Goal: Task Accomplishment & Management: Manage account settings

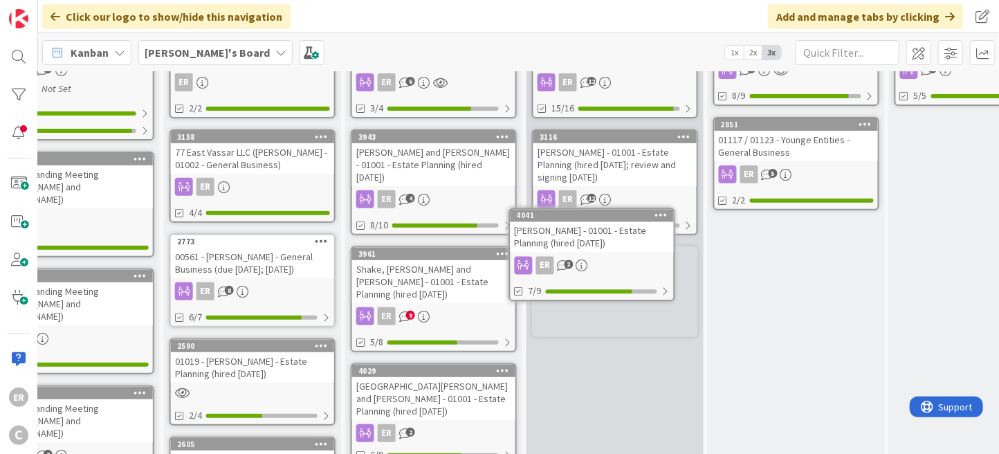
scroll to position [242, 785]
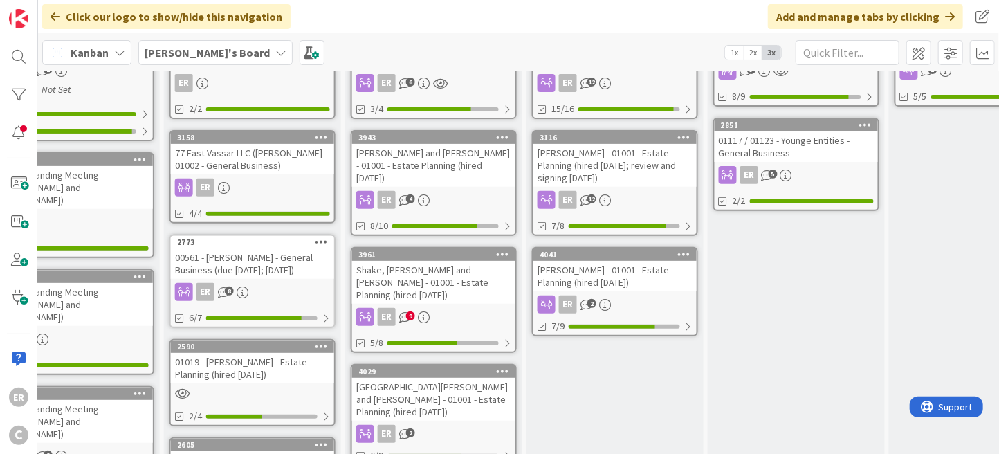
click at [648, 295] on div "ER 2" at bounding box center [614, 304] width 163 height 18
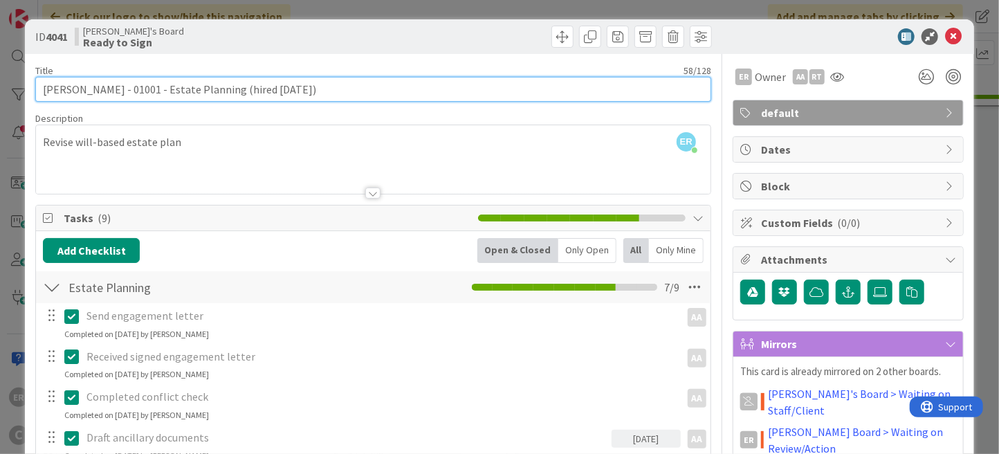
click at [296, 91] on input "[PERSON_NAME] - 01001 - Estate Planning (hired [DATE])" at bounding box center [373, 89] width 676 height 25
type input "[PERSON_NAME] - 01001 - Estate Planning (hired [DATE]; review and signing [DATE…"
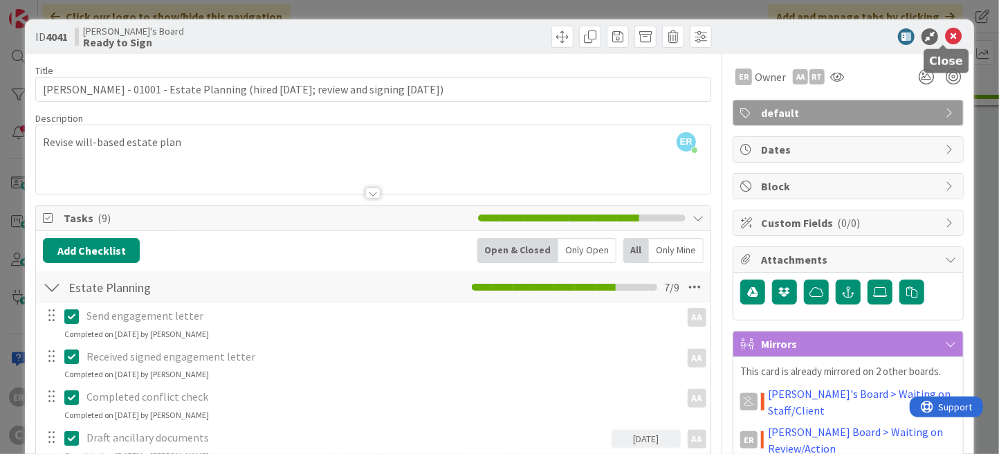
click at [945, 37] on icon at bounding box center [953, 36] width 17 height 17
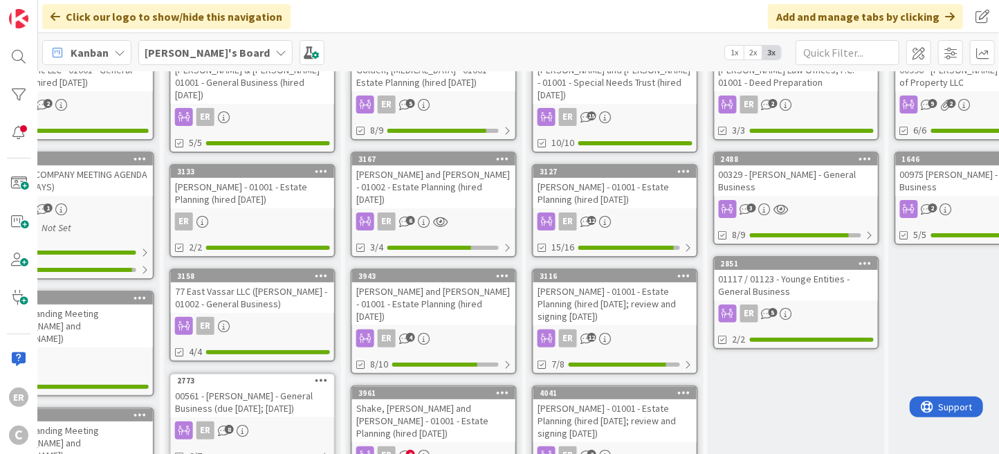
scroll to position [381, 785]
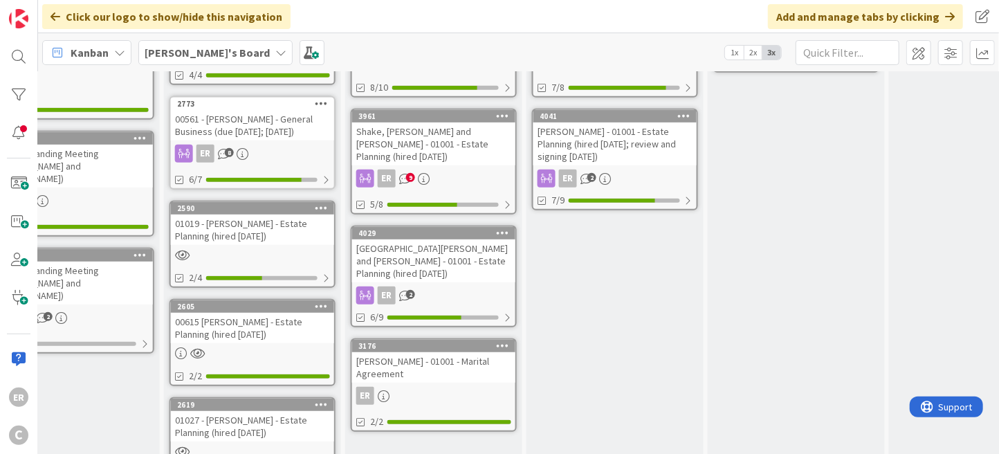
click at [632, 170] on div "ER 2" at bounding box center [614, 179] width 163 height 18
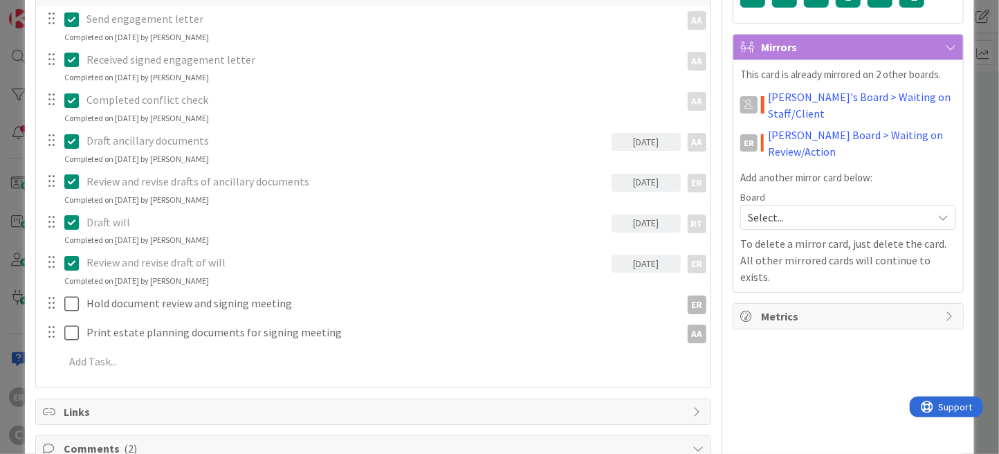
scroll to position [345, 0]
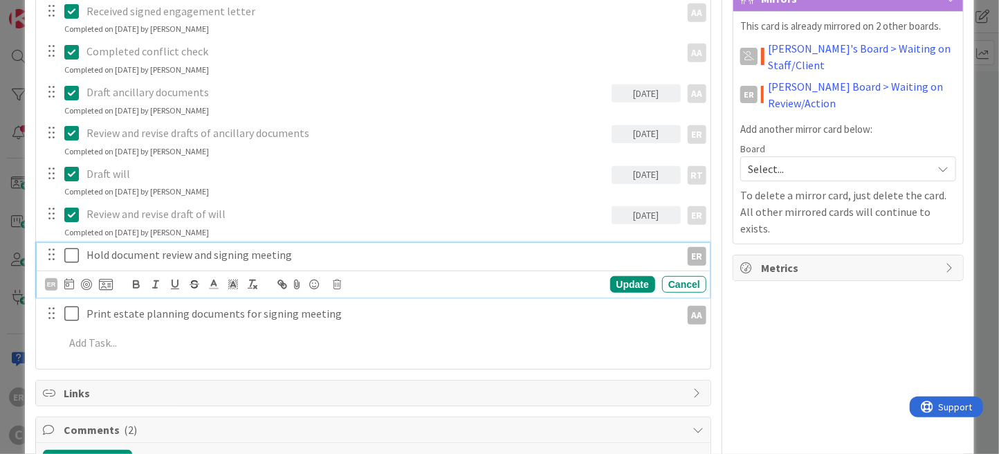
click at [346, 259] on p "Hold document review and signing meeting" at bounding box center [380, 255] width 588 height 16
click at [71, 282] on icon at bounding box center [69, 283] width 10 height 11
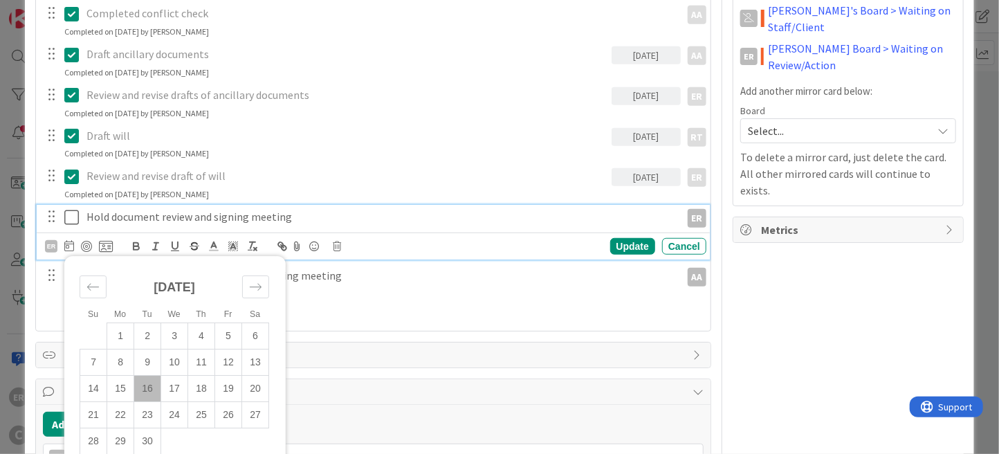
scroll to position [415, 0]
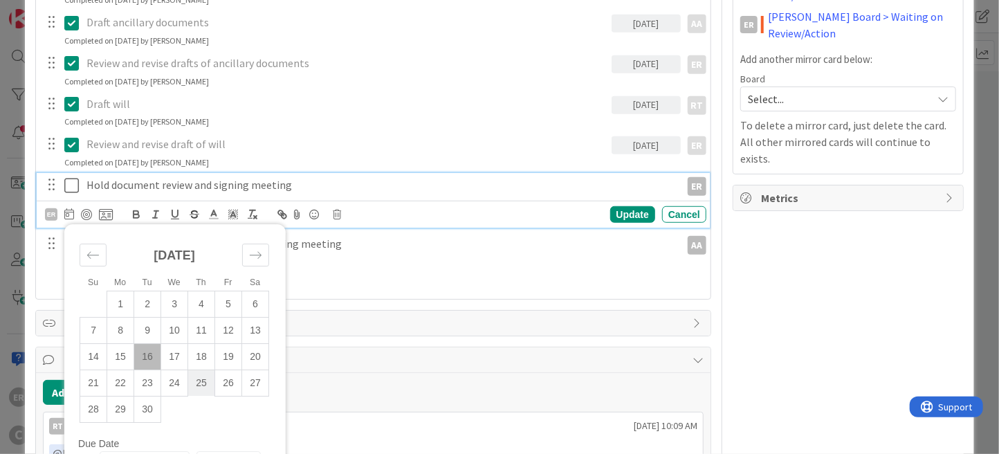
click at [199, 376] on td "25" at bounding box center [201, 383] width 27 height 26
type input "[DATE]"
click at [620, 215] on div "Update" at bounding box center [632, 214] width 45 height 17
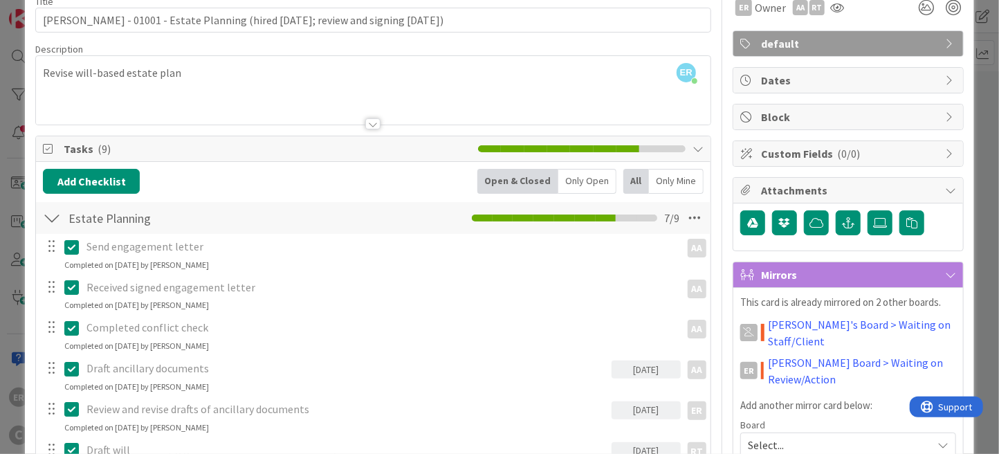
scroll to position [0, 0]
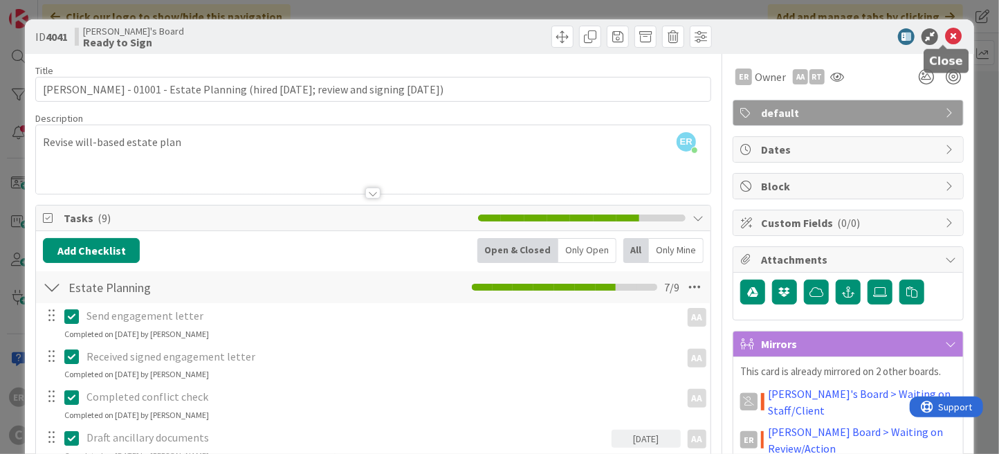
click at [945, 42] on icon at bounding box center [953, 36] width 17 height 17
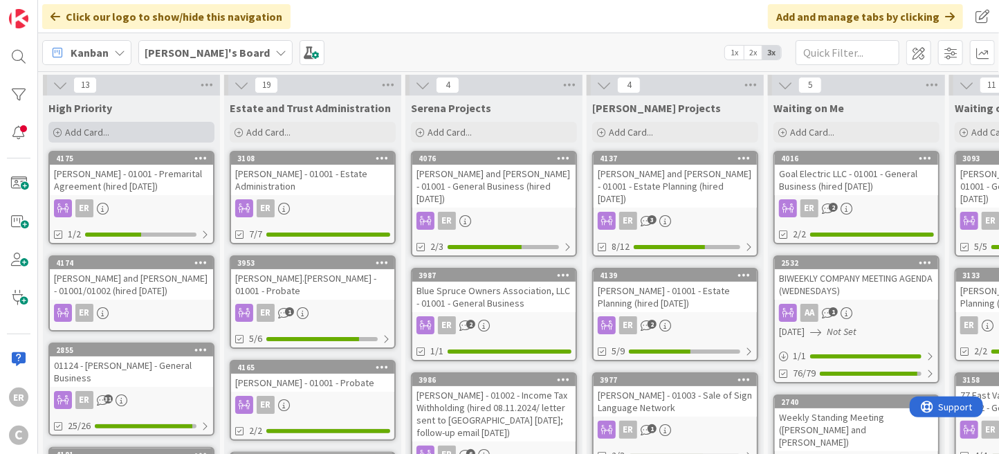
click at [111, 129] on div "Add Card..." at bounding box center [131, 132] width 166 height 21
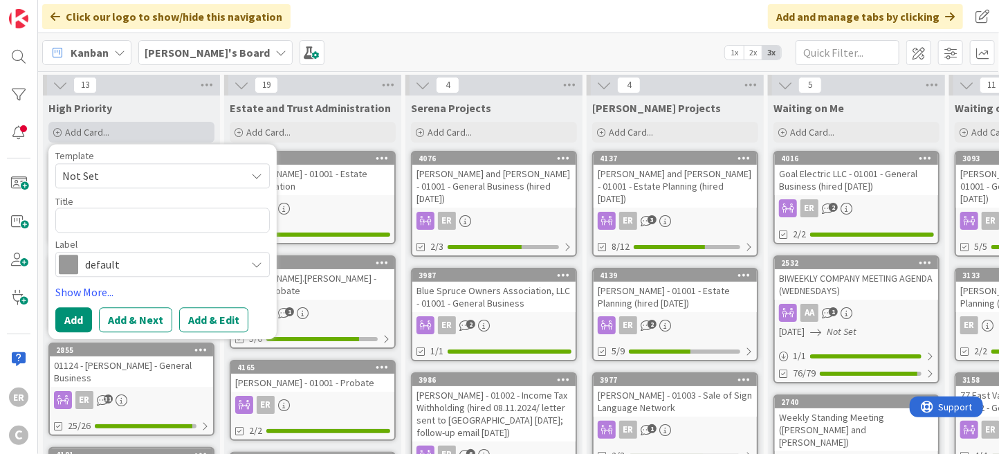
type textarea "x"
type textarea "C"
type textarea "x"
type textarea "Ch"
type textarea "x"
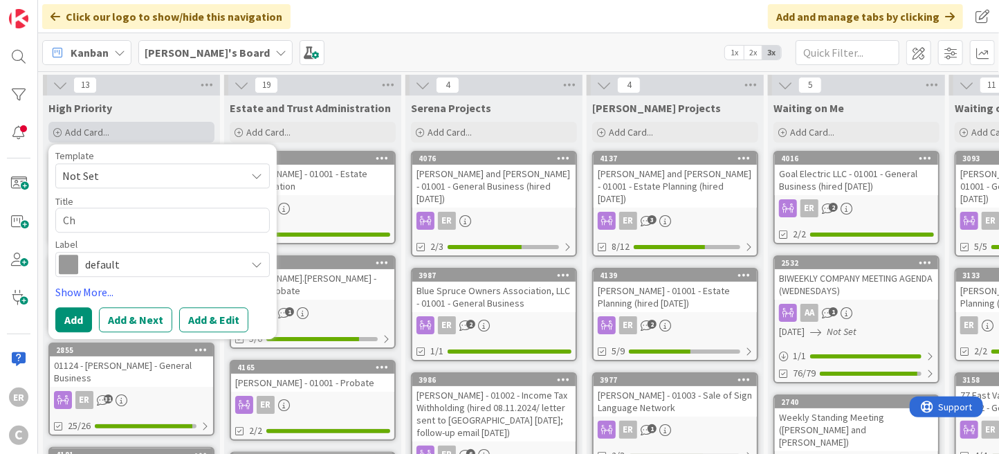
type textarea "Cha"
type textarea "x"
type textarea "[PERSON_NAME]"
type textarea "x"
type textarea "Chand"
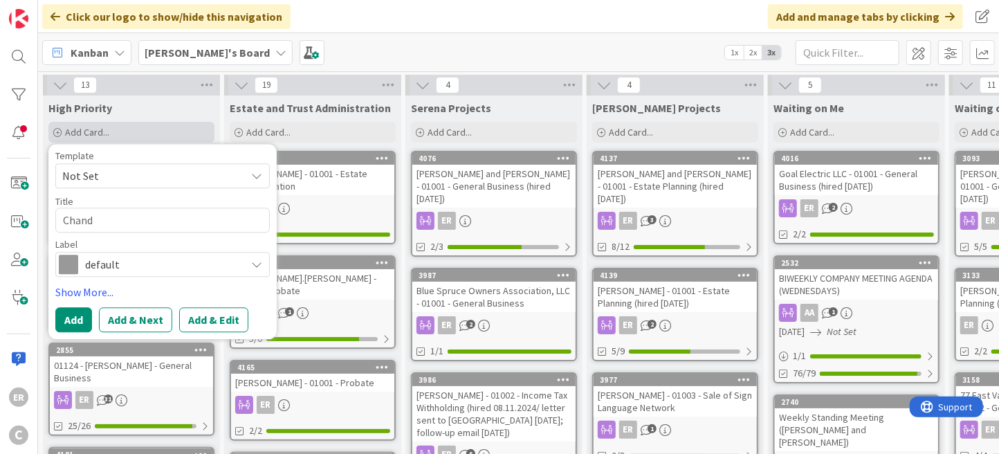
type textarea "x"
type textarea "Chandl"
type textarea "x"
type textarea "Chandle"
type textarea "x"
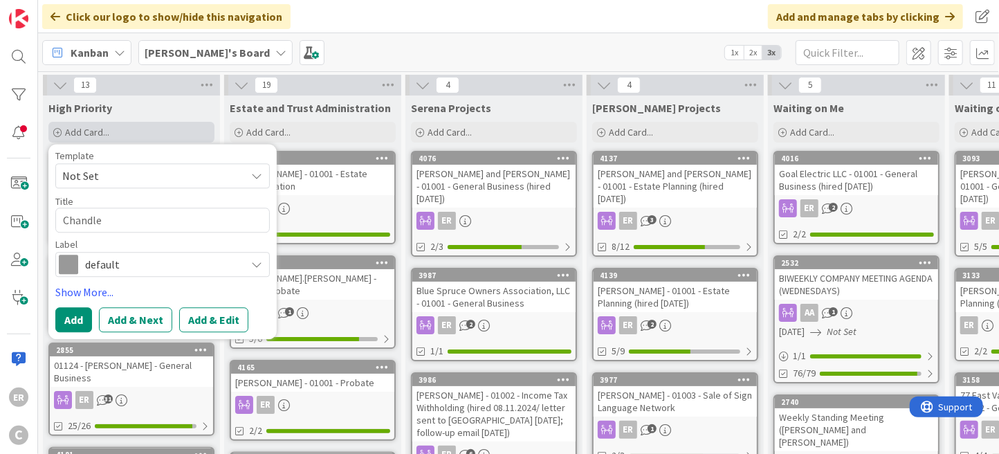
type textarea "[PERSON_NAME]"
type textarea "x"
type textarea "[PERSON_NAME]."
type textarea "x"
type textarea "[PERSON_NAME].J"
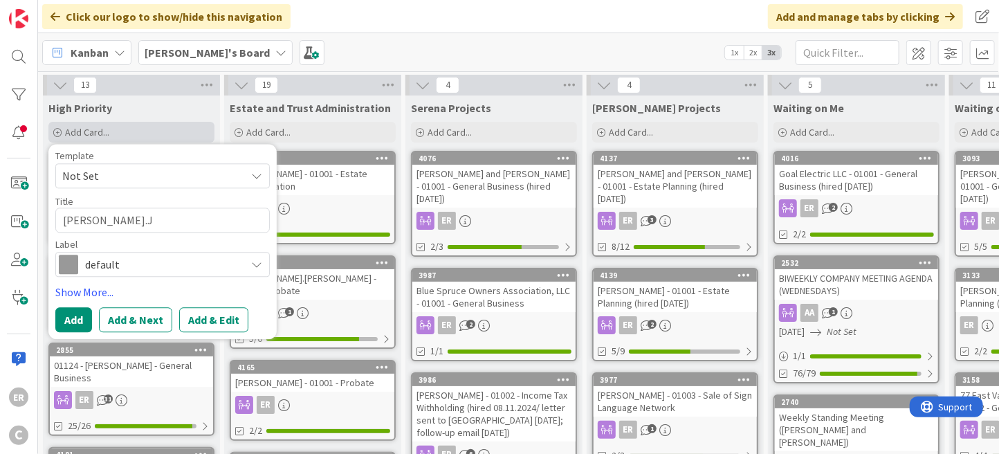
type textarea "x"
type textarea "[PERSON_NAME][DOMAIN_NAME][PERSON_NAME]"
type textarea "x"
type textarea "[PERSON_NAME].Joh"
type textarea "x"
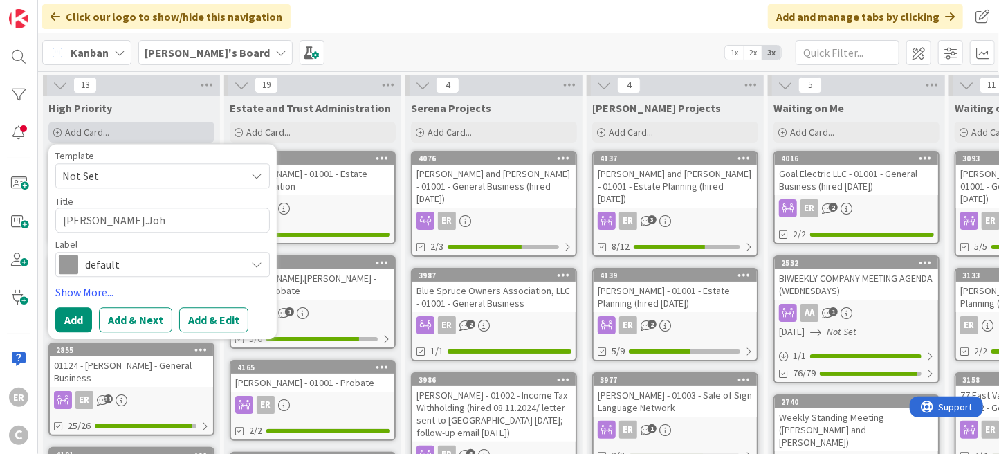
type textarea "[PERSON_NAME].[PERSON_NAME]"
type textarea "x"
type textarea "[PERSON_NAME].[PERSON_NAME]"
type textarea "x"
type textarea "[PERSON_NAME].[PERSON_NAME]"
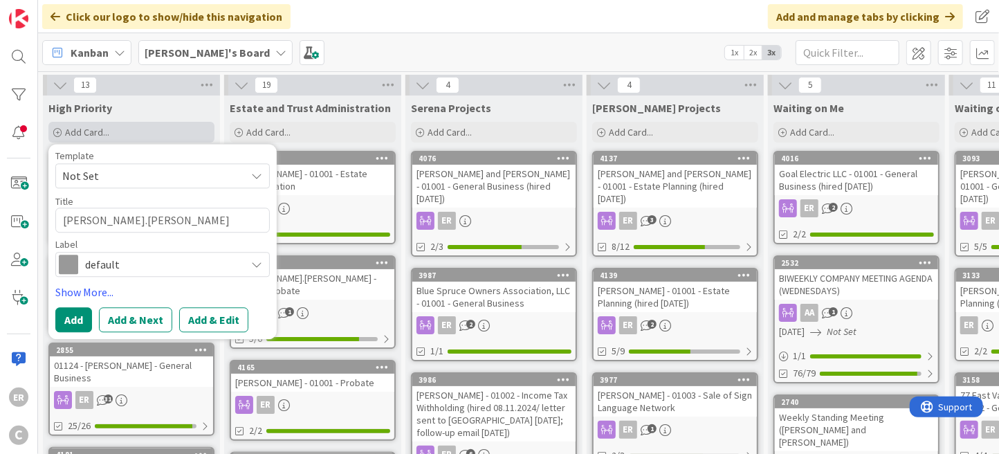
type textarea "x"
type textarea "[PERSON_NAME].[PERSON_NAME] an"
type textarea "x"
type textarea "[PERSON_NAME].[PERSON_NAME] and"
type textarea "x"
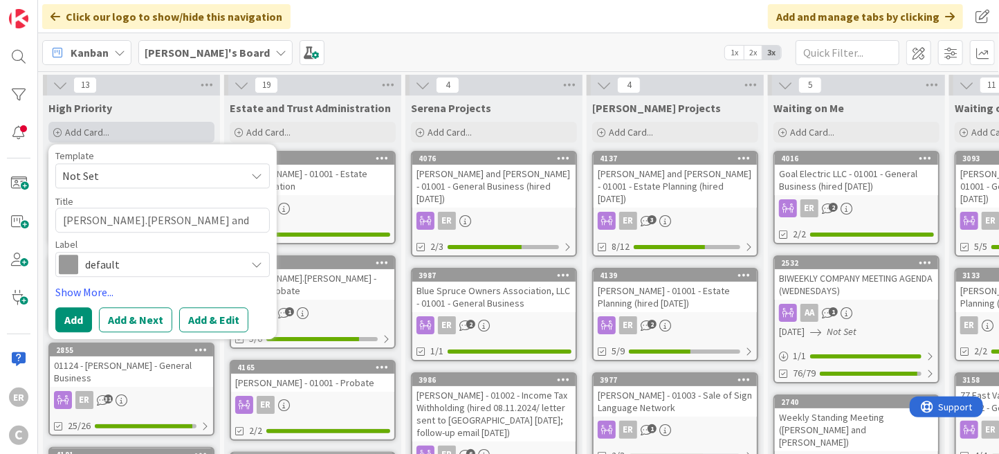
type textarea "[PERSON_NAME].[PERSON_NAME] and"
type textarea "x"
type textarea "[PERSON_NAME].[PERSON_NAME] and"
type textarea "x"
type textarea "[PERSON_NAME].[PERSON_NAME] an"
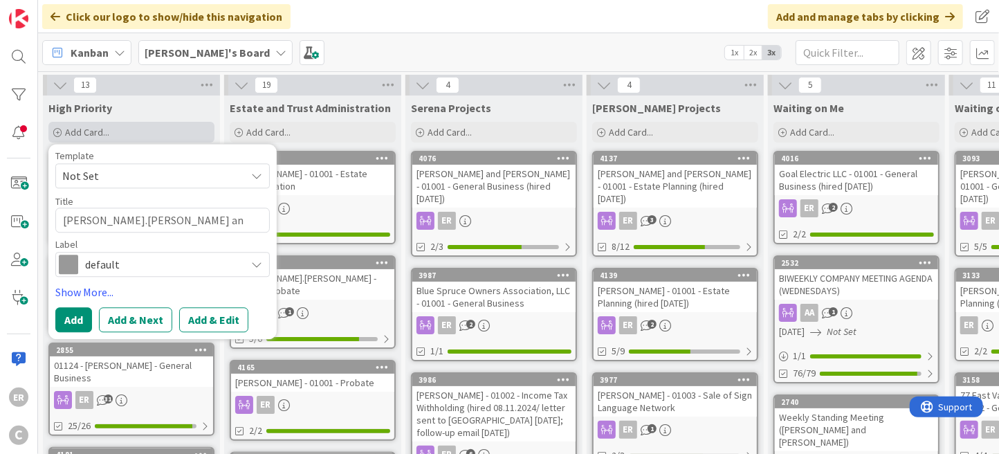
type textarea "x"
type textarea "[PERSON_NAME].[PERSON_NAME]"
type textarea "x"
type textarea "[PERSON_NAME].[PERSON_NAME]"
type textarea "x"
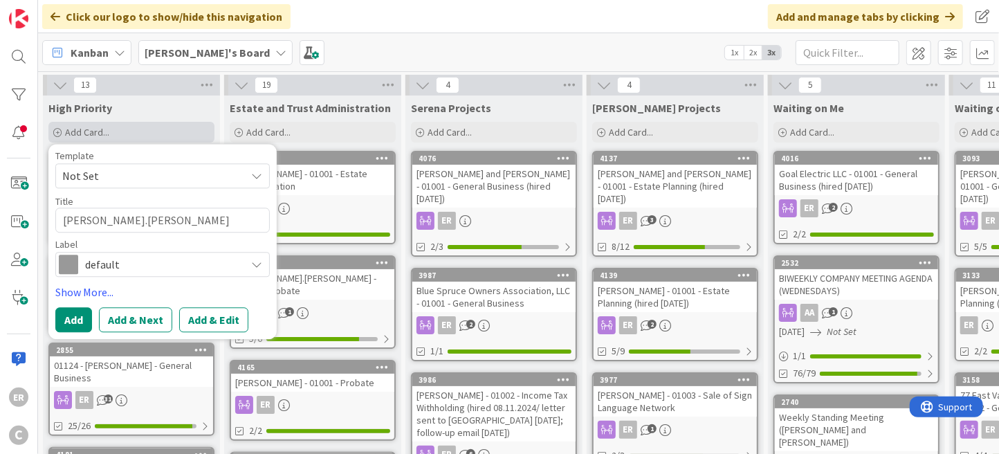
type textarea "[PERSON_NAME].[PERSON_NAME]"
type textarea "x"
type textarea "[PERSON_NAME].Joh"
type textarea "x"
type textarea "[PERSON_NAME][DOMAIN_NAME][PERSON_NAME]"
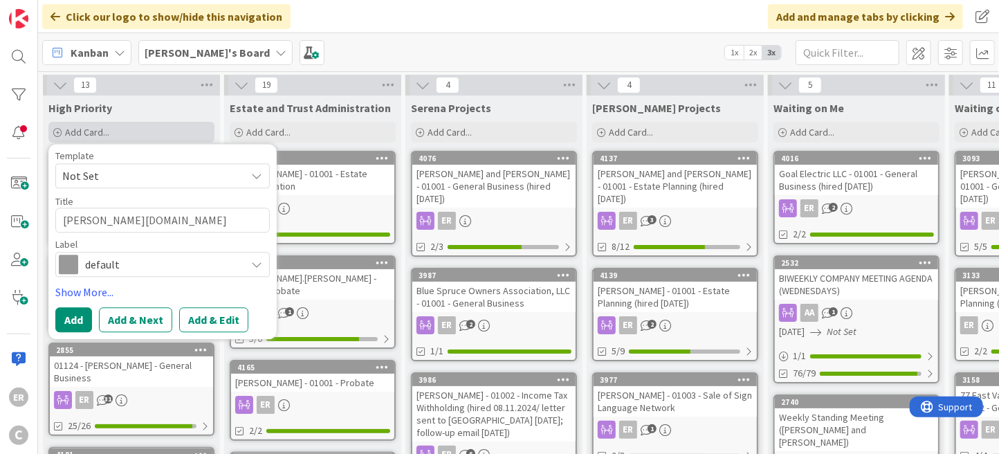
type textarea "x"
type textarea "[PERSON_NAME].J"
type textarea "x"
type textarea "[PERSON_NAME]."
type textarea "x"
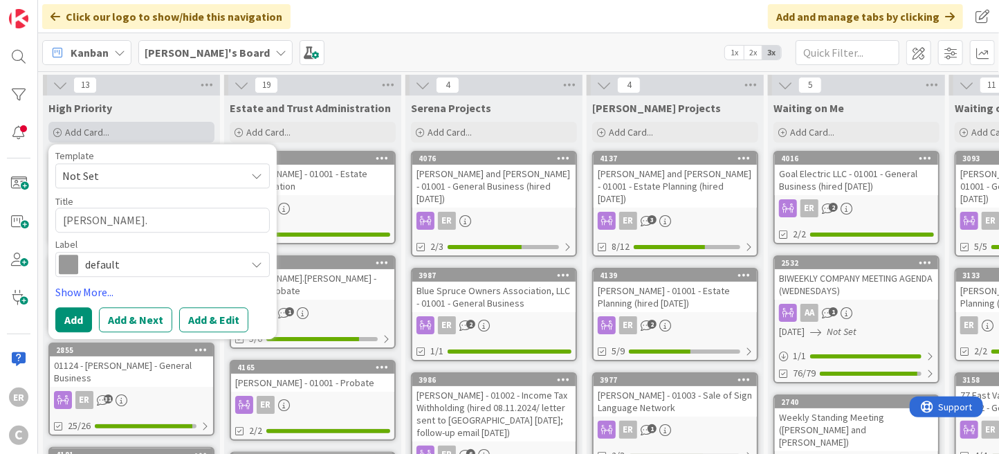
type textarea "[PERSON_NAME]"
type textarea "x"
type textarea "[PERSON_NAME],"
type textarea "x"
type textarea "[PERSON_NAME],"
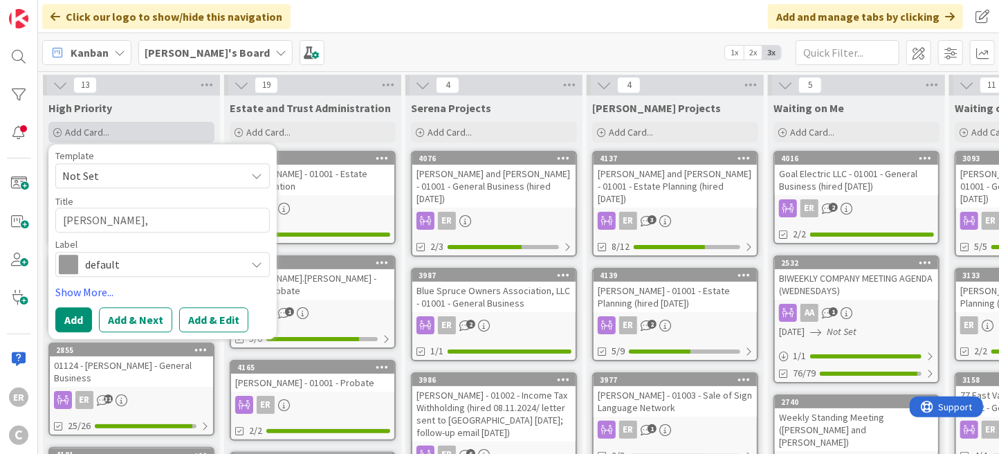
type textarea "x"
type textarea "[PERSON_NAME]"
type textarea "x"
type textarea "[PERSON_NAME]"
type textarea "x"
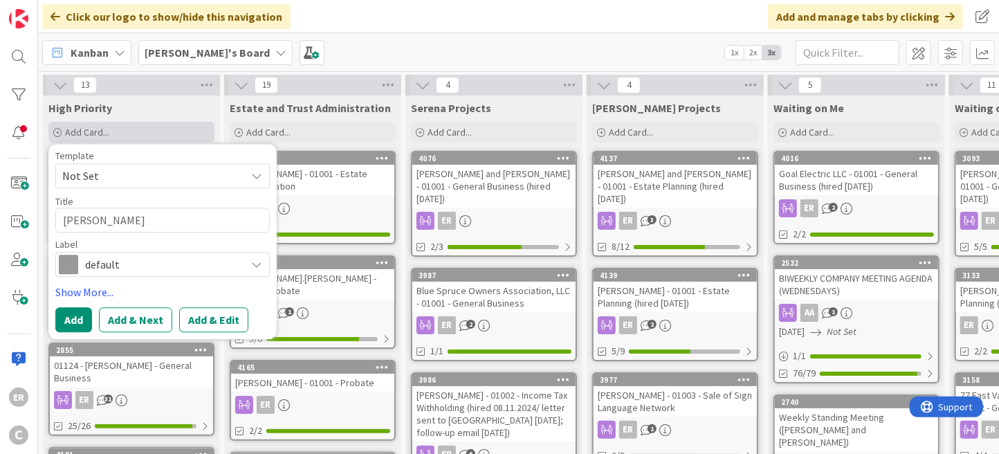
type textarea "[PERSON_NAME]"
type textarea "x"
type textarea "[PERSON_NAME]"
type textarea "x"
type textarea "[PERSON_NAME]"
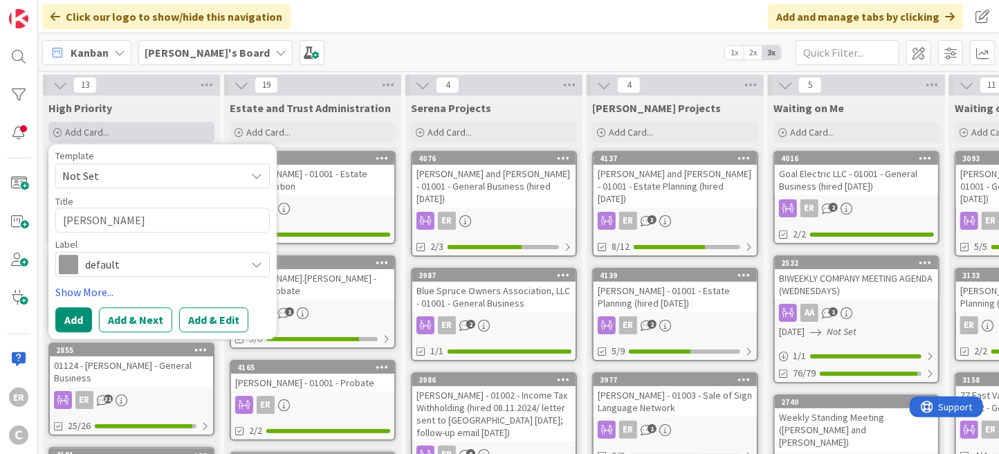
type textarea "x"
type textarea "[PERSON_NAME]"
type textarea "x"
type textarea "[PERSON_NAME] an"
type textarea "x"
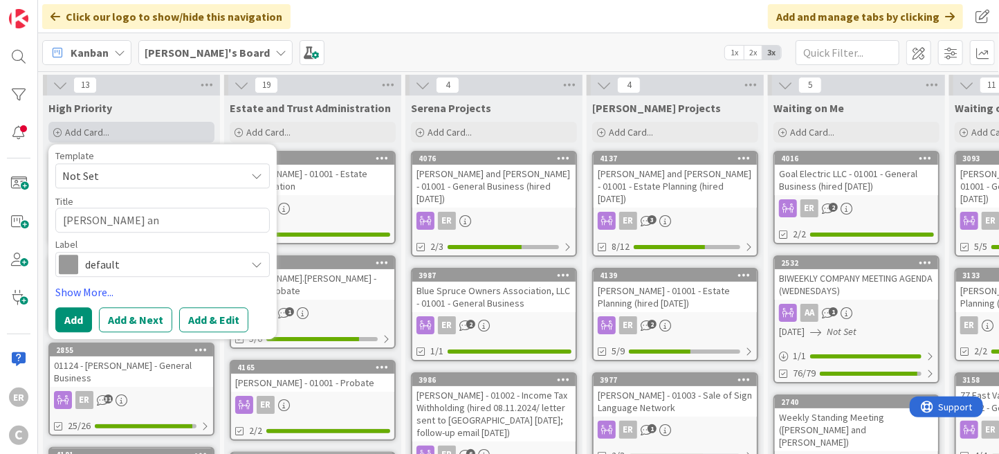
type textarea "[PERSON_NAME] and"
type textarea "x"
type textarea "[PERSON_NAME] and"
type textarea "x"
type textarea "[PERSON_NAME] and D"
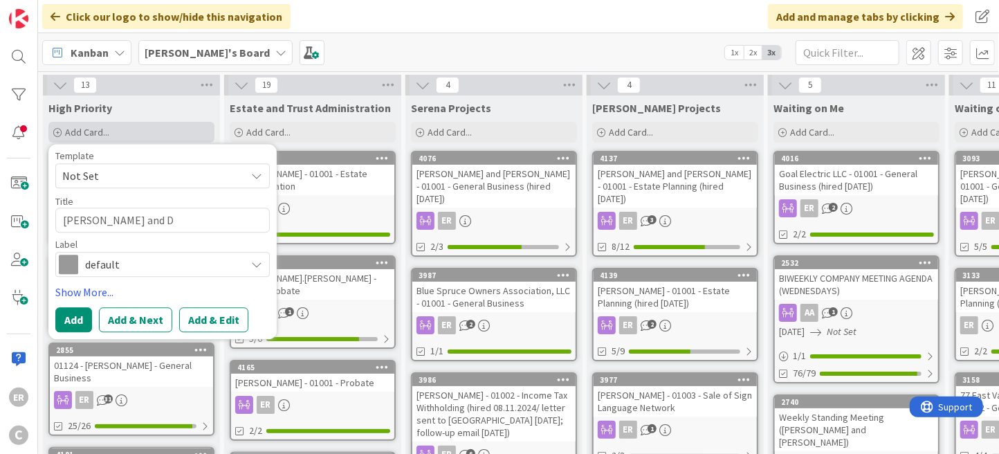
type textarea "x"
type textarea "[PERSON_NAME] and Deb"
type textarea "x"
type textarea "[PERSON_NAME] and [PERSON_NAME]"
type textarea "x"
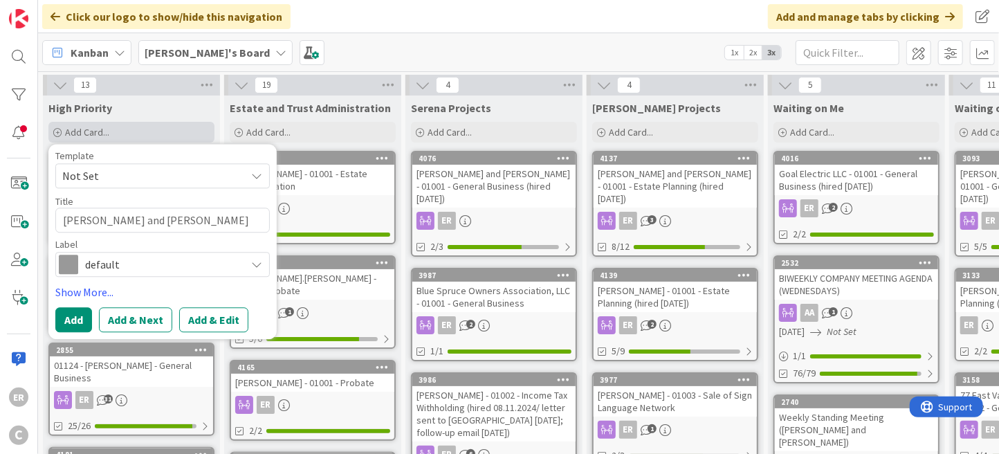
type textarea "[PERSON_NAME] and [PERSON_NAME]"
type textarea "x"
type textarea "[PERSON_NAME] and [PERSON_NAME]"
type textarea "x"
type textarea "[PERSON_NAME] and [PERSON_NAME]"
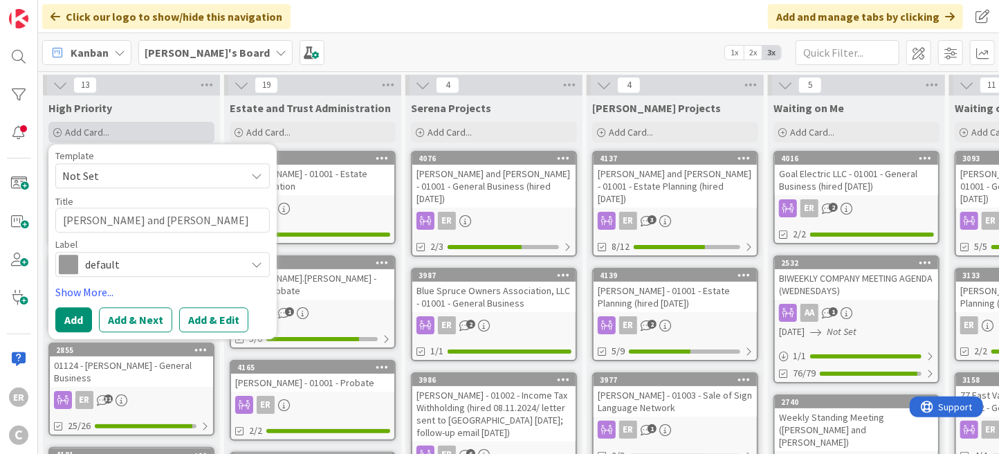
type textarea "x"
type textarea "[PERSON_NAME] and [PERSON_NAME]"
type textarea "x"
type textarea "[PERSON_NAME] and [PERSON_NAME] -"
type textarea "x"
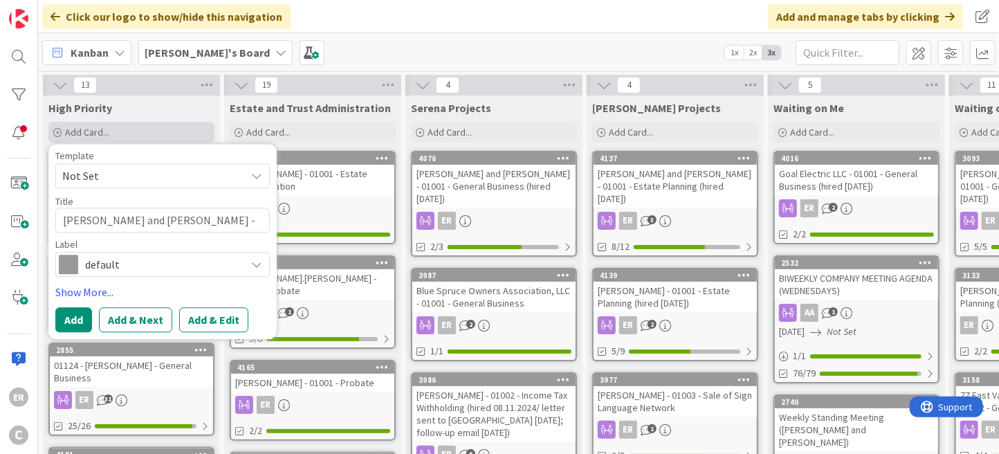
type textarea "[PERSON_NAME] and [PERSON_NAME] -"
type textarea "x"
type textarea "[PERSON_NAME] and [PERSON_NAME] - -"
type textarea "x"
type textarea "[PERSON_NAME] and [PERSON_NAME] - -1"
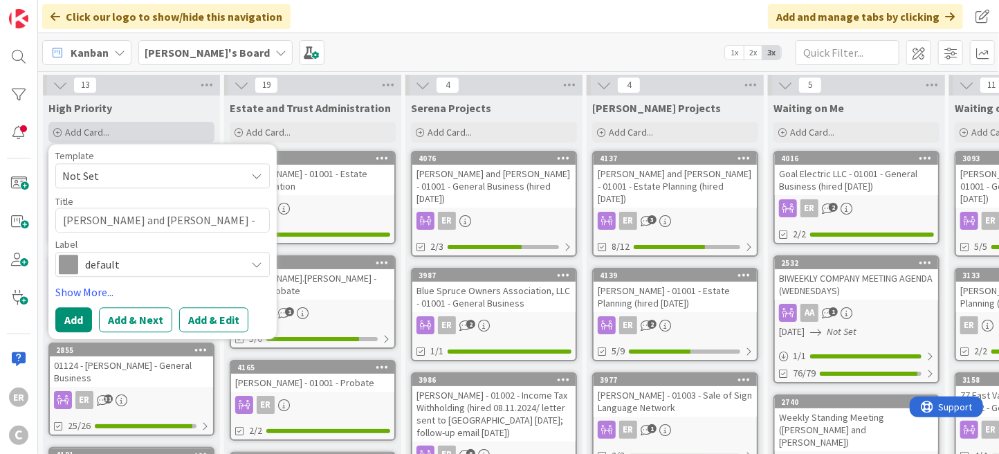
type textarea "x"
type textarea "[PERSON_NAME] and [PERSON_NAME] - -1-"
type textarea "x"
type textarea "[PERSON_NAME] and [PERSON_NAME] - -1--"
type textarea "x"
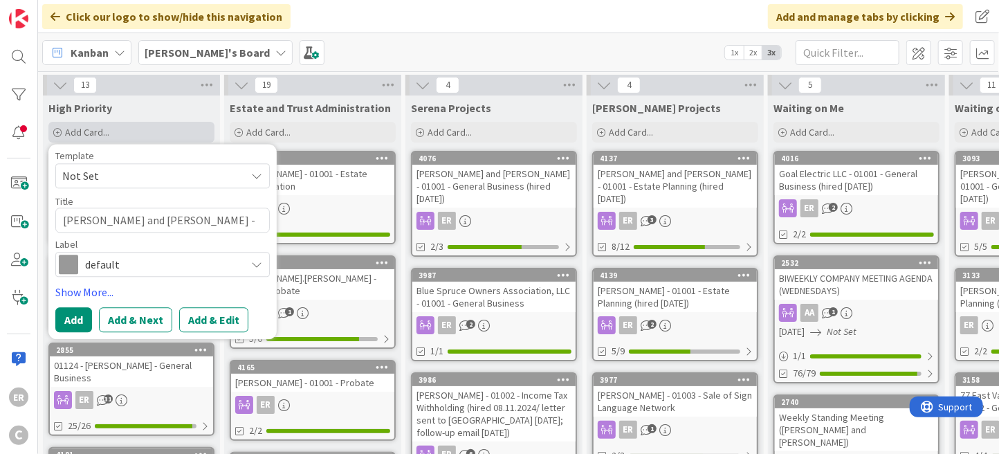
type textarea "[PERSON_NAME] and [PERSON_NAME] - -1-"
type textarea "x"
type textarea "[PERSON_NAME] and [PERSON_NAME] - -1"
type textarea "x"
type textarea "[PERSON_NAME] and [PERSON_NAME] - -"
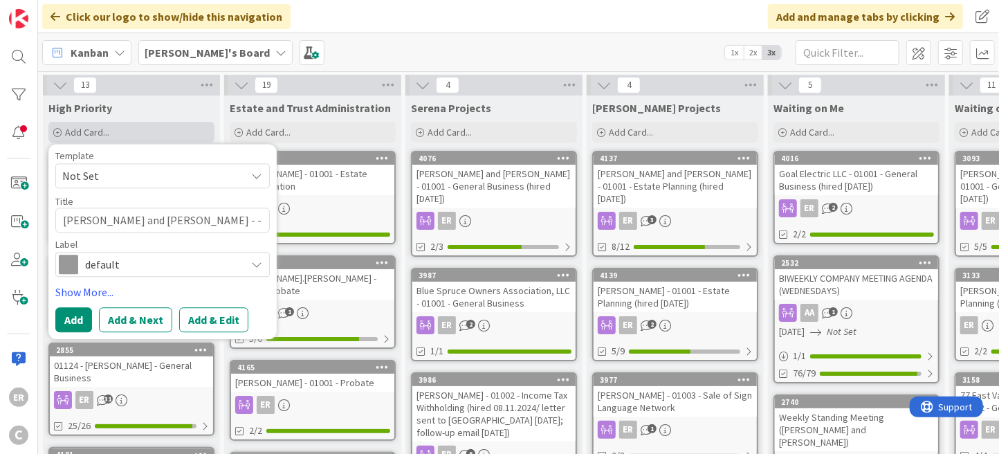
type textarea "x"
type textarea "[PERSON_NAME] and [PERSON_NAME] -"
type textarea "x"
type textarea "[PERSON_NAME] and [PERSON_NAME] - 0"
type textarea "x"
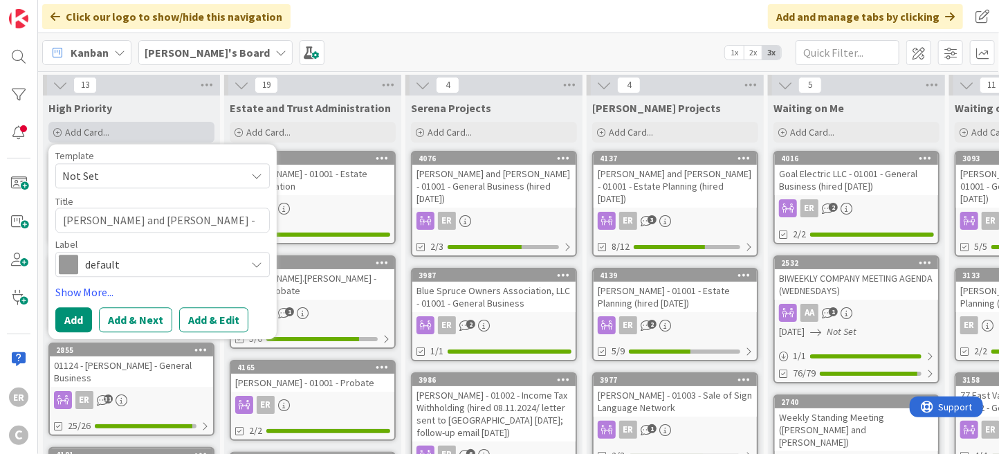
type textarea "[PERSON_NAME] and [PERSON_NAME] - 01"
type textarea "x"
type textarea "[PERSON_NAME] and [PERSON_NAME] - 010"
type textarea "x"
type textarea "[PERSON_NAME] and [PERSON_NAME] - 0100"
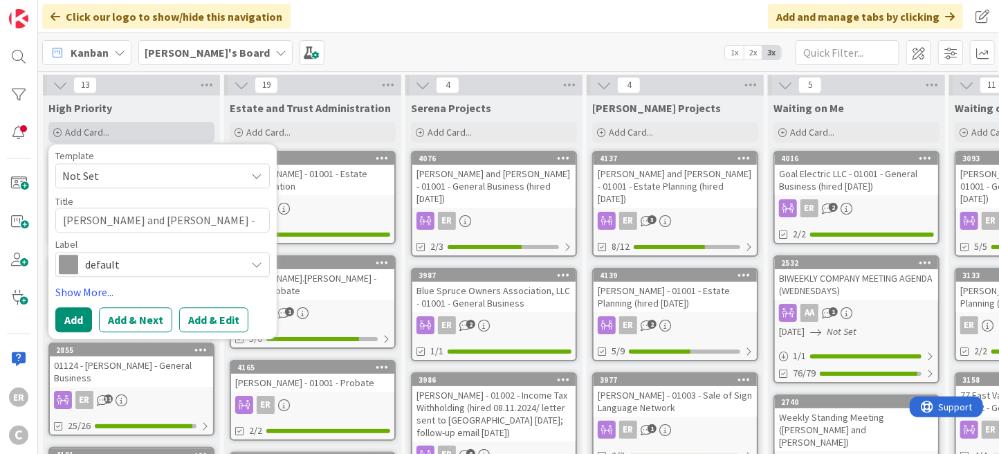
type textarea "x"
type textarea "[PERSON_NAME] and [PERSON_NAME] - 01001"
type textarea "x"
type textarea "[PERSON_NAME] and [PERSON_NAME] - 01001"
type textarea "x"
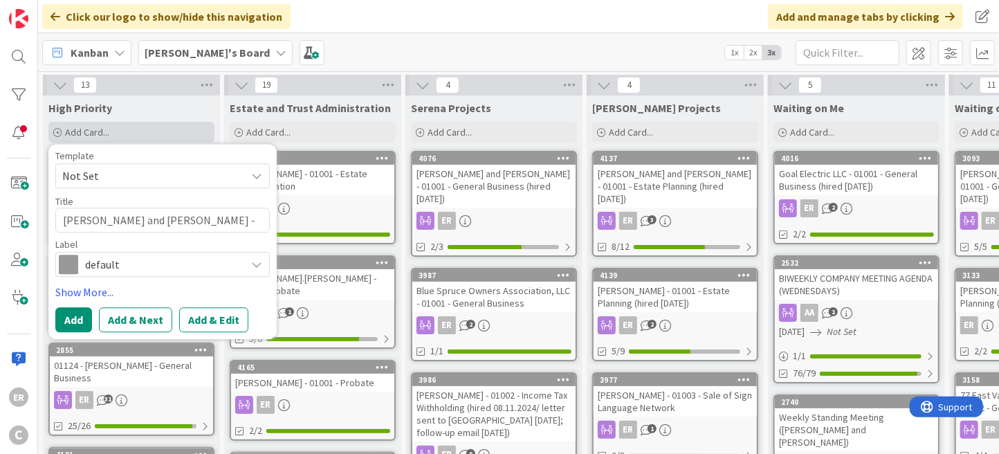
type textarea "[PERSON_NAME] and [PERSON_NAME] - 01001 -"
type textarea "x"
type textarea "[PERSON_NAME] and [PERSON_NAME] - 01001 -"
type textarea "x"
type textarea "[PERSON_NAME] and [PERSON_NAME] - 01001 - E"
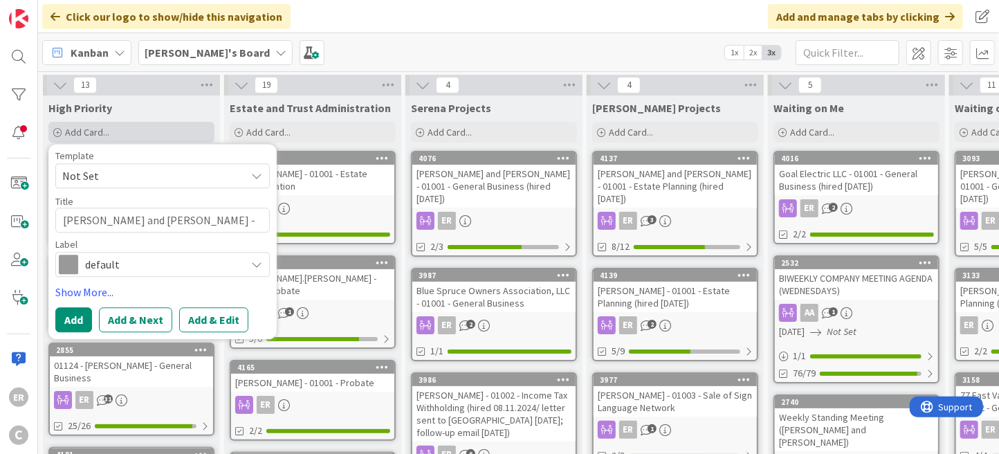
type textarea "x"
type textarea "[PERSON_NAME] and [PERSON_NAME] - 01001 - Es"
type textarea "x"
type textarea "[PERSON_NAME] and [PERSON_NAME] - 01001 - Est"
type textarea "x"
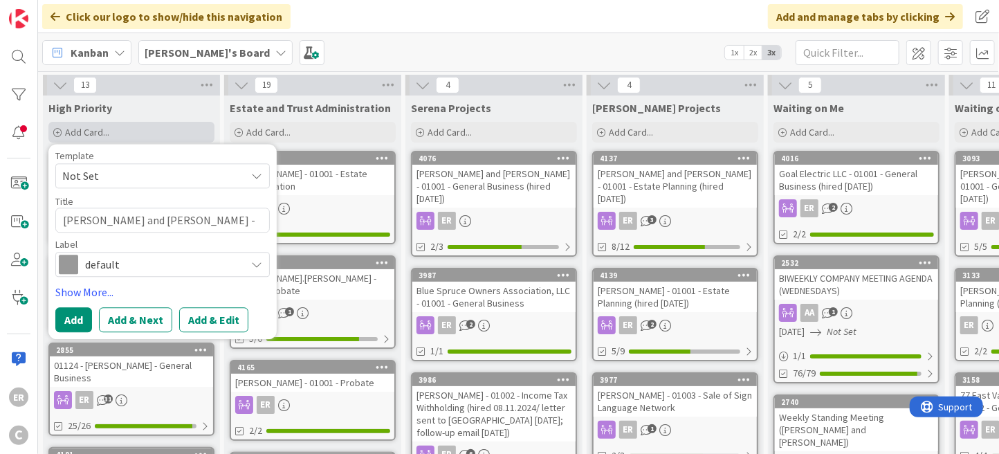
type textarea "[PERSON_NAME] and [PERSON_NAME] - 01001 - Esta"
type textarea "x"
type textarea "[PERSON_NAME] and [PERSON_NAME] - 01001 - Estat"
type textarea "x"
type textarea "[PERSON_NAME] and [PERSON_NAME] - 01001 - Estate"
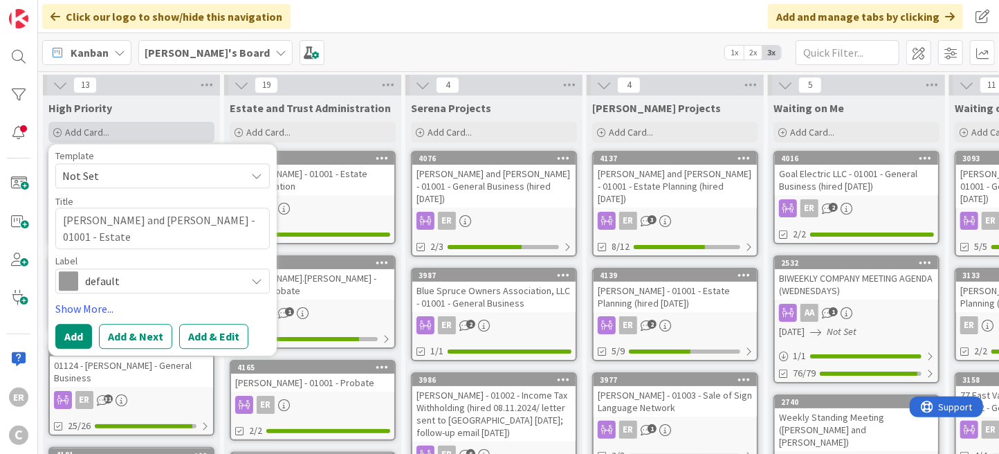
type textarea "x"
type textarea "[PERSON_NAME] and [PERSON_NAME] - 01001 - Estate"
type textarea "x"
type textarea "[PERSON_NAME] and [PERSON_NAME] - 01001 - Estate P"
type textarea "x"
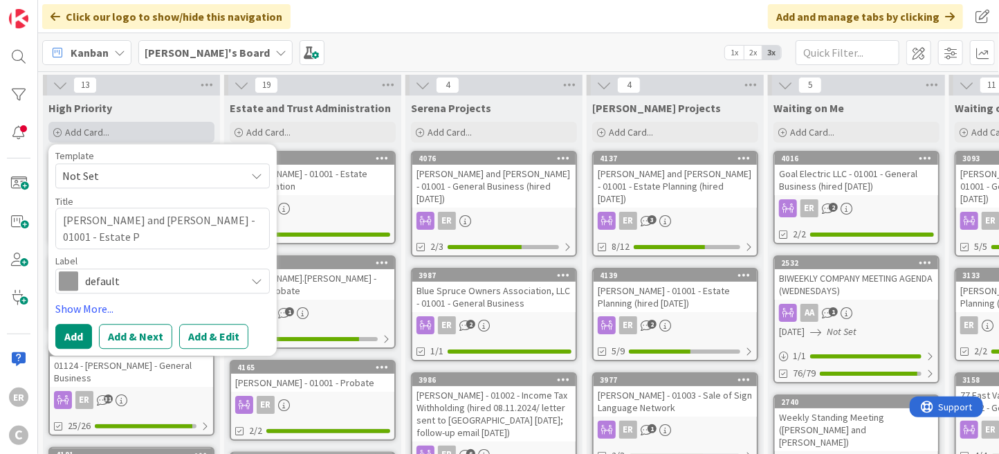
type textarea "[PERSON_NAME] and [PERSON_NAME] - 01001 - Estate Pl"
type textarea "x"
type textarea "[PERSON_NAME] and [PERSON_NAME] - 01001 - Estate Pla"
type textarea "x"
type textarea "[PERSON_NAME] and [PERSON_NAME] - 01001 - Estate Plan"
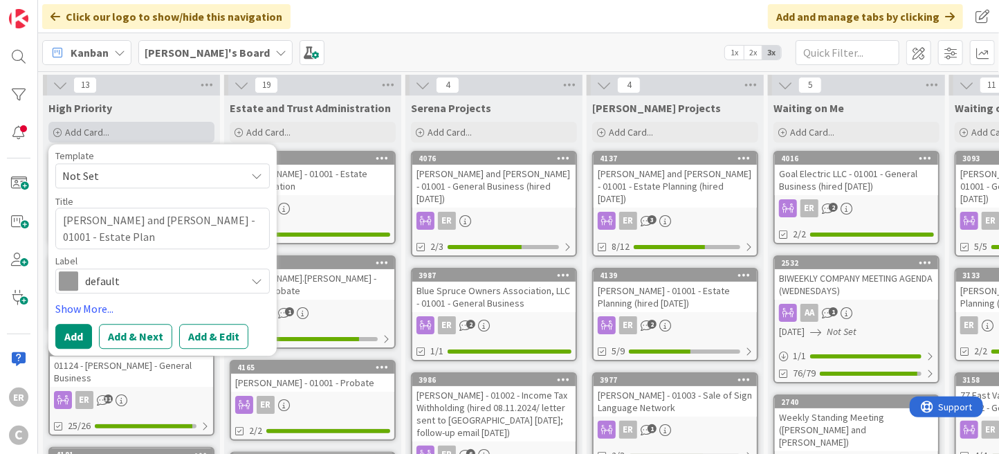
type textarea "x"
type textarea "[PERSON_NAME] and [PERSON_NAME] - 01001 - Estate Plann"
type textarea "x"
type textarea "[PERSON_NAME] and [PERSON_NAME] - 01001 - Estate Planni"
type textarea "x"
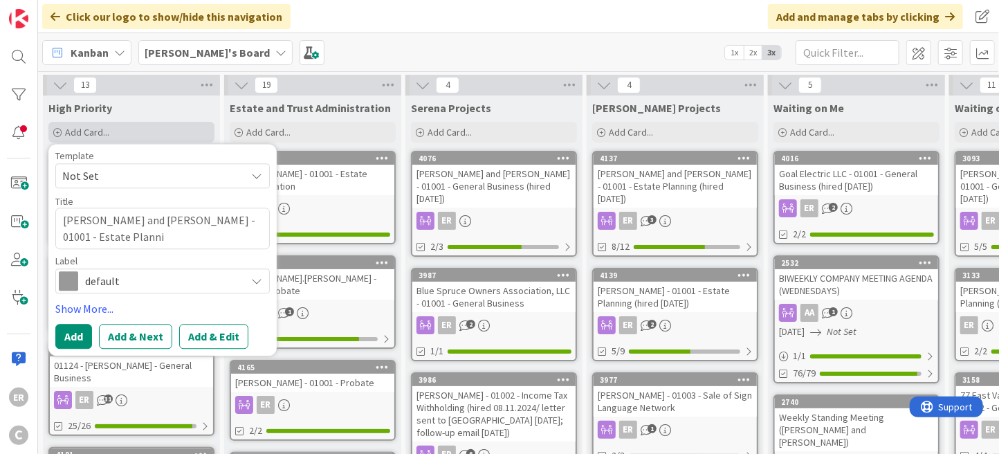
type textarea "[PERSON_NAME] and [PERSON_NAME] - 01001 - Estate Plannin"
type textarea "x"
type textarea "[PERSON_NAME] and [PERSON_NAME] - 01001 - Estate Planning"
type textarea "x"
type textarea "[PERSON_NAME] and [PERSON_NAME] - 01001 - Estate Planning"
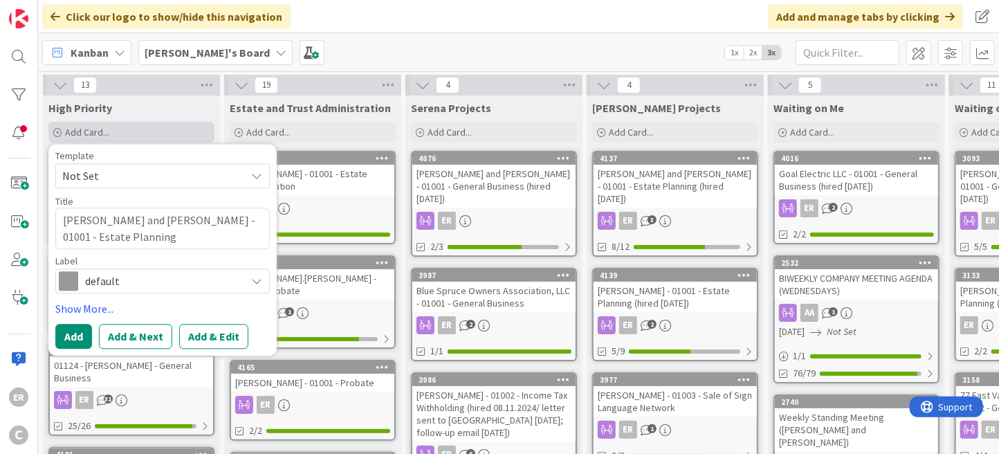
type textarea "x"
type textarea "[PERSON_NAME] and [PERSON_NAME] - 01001 - Estate Planning"
click at [84, 338] on button "Add" at bounding box center [73, 336] width 37 height 25
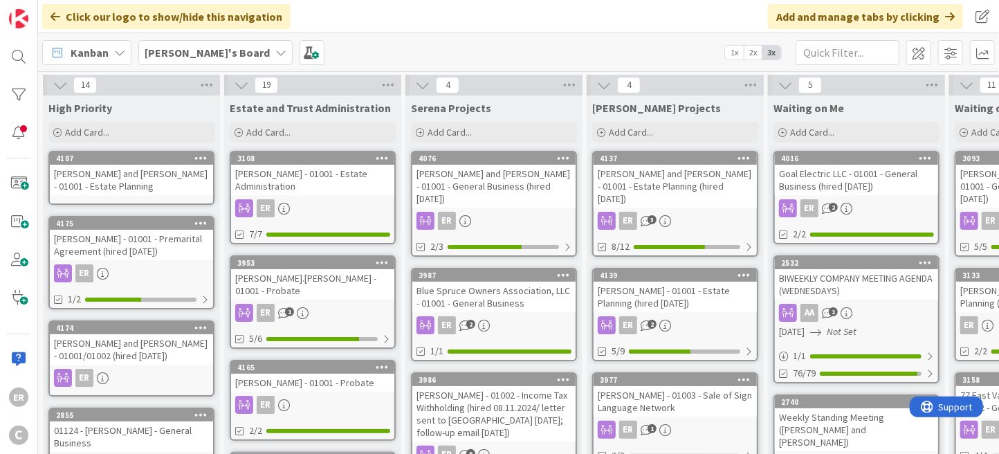
click at [136, 190] on div "[PERSON_NAME] and [PERSON_NAME] - 01001 - Estate Planning" at bounding box center [131, 180] width 163 height 30
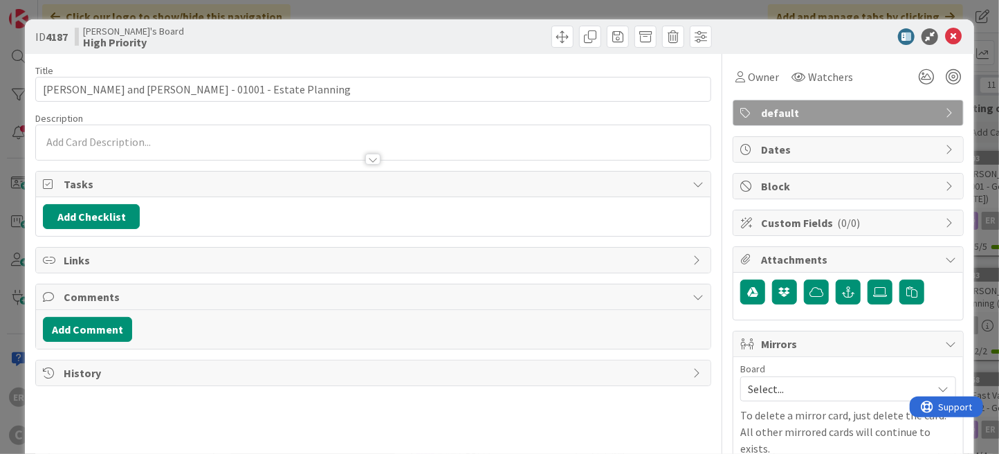
click at [178, 136] on p at bounding box center [373, 142] width 661 height 16
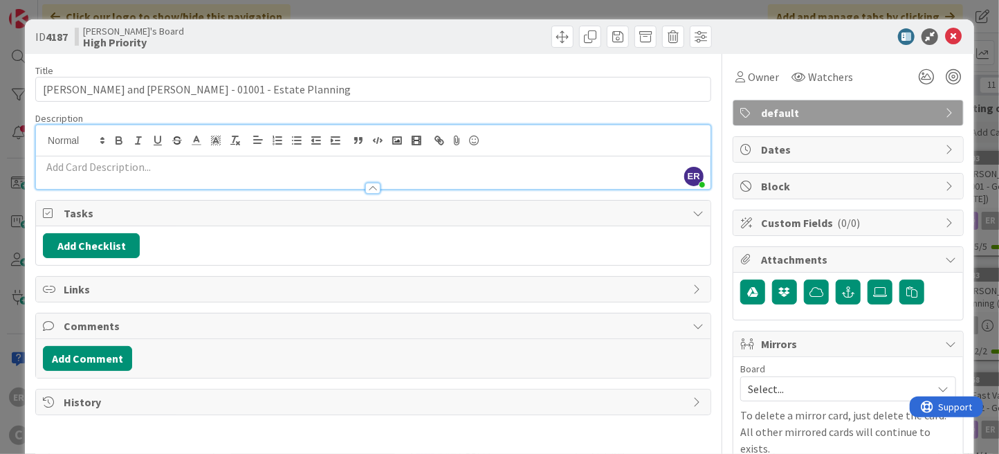
click at [194, 176] on div at bounding box center [373, 181] width 675 height 15
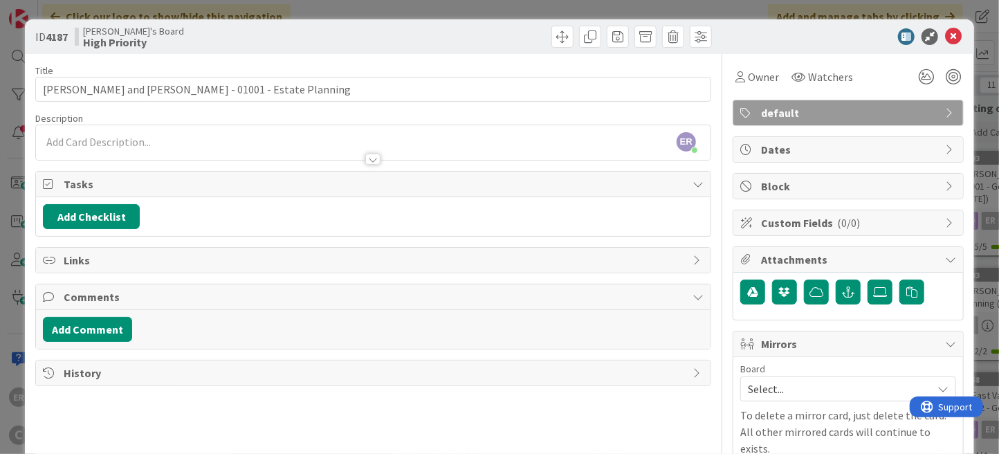
click at [194, 143] on p at bounding box center [373, 142] width 661 height 16
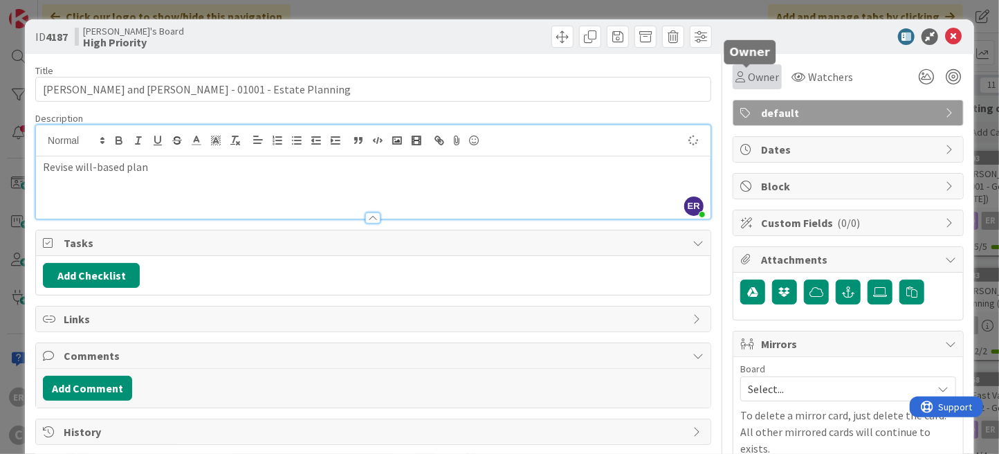
click at [750, 77] on span "Owner" at bounding box center [763, 76] width 31 height 17
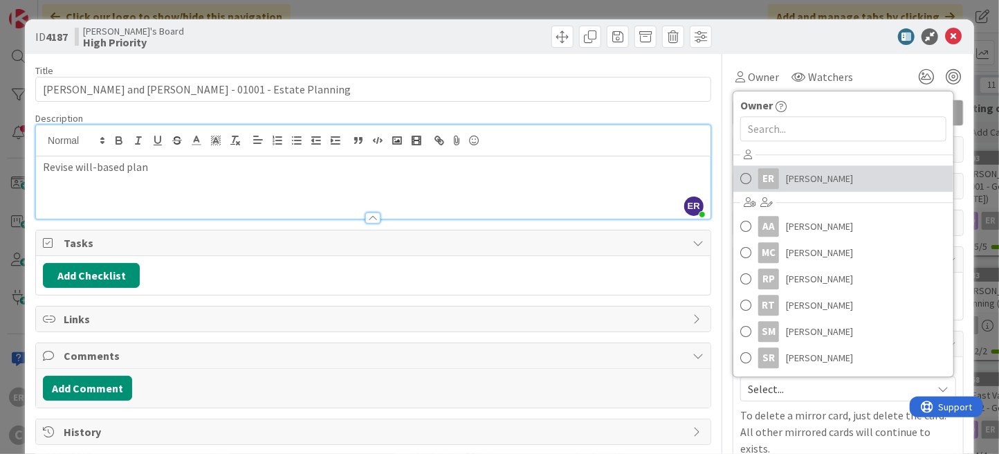
drag, startPoint x: 793, startPoint y: 170, endPoint x: 801, endPoint y: 142, distance: 29.6
click at [793, 170] on span "[PERSON_NAME]" at bounding box center [819, 178] width 67 height 21
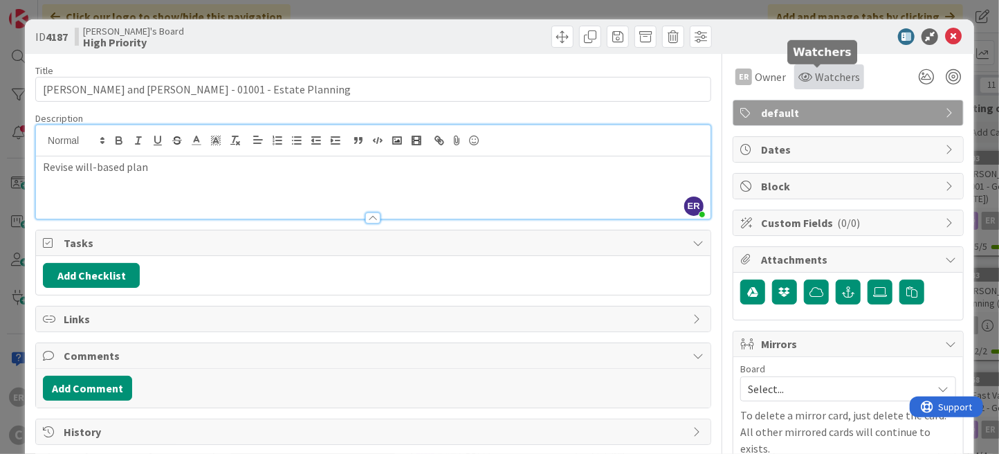
click at [819, 84] on span "Watchers" at bounding box center [837, 76] width 45 height 17
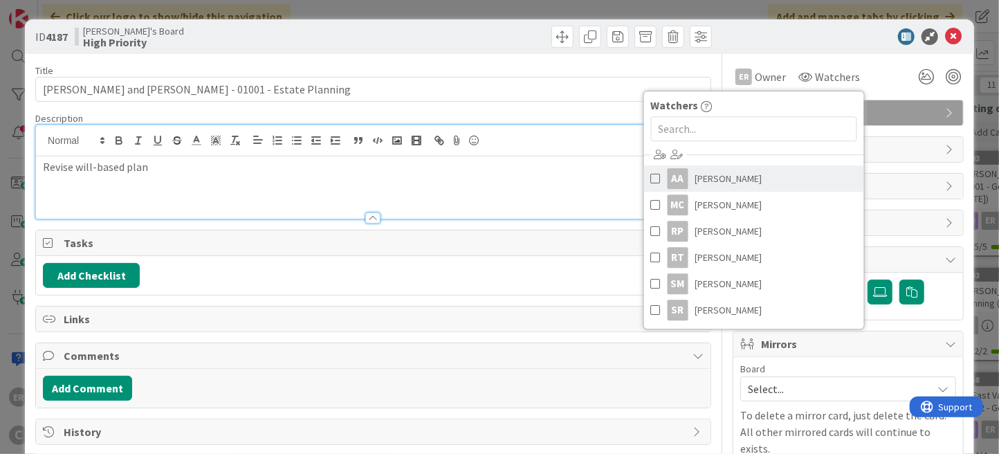
click at [720, 170] on span "[PERSON_NAME]" at bounding box center [728, 178] width 67 height 21
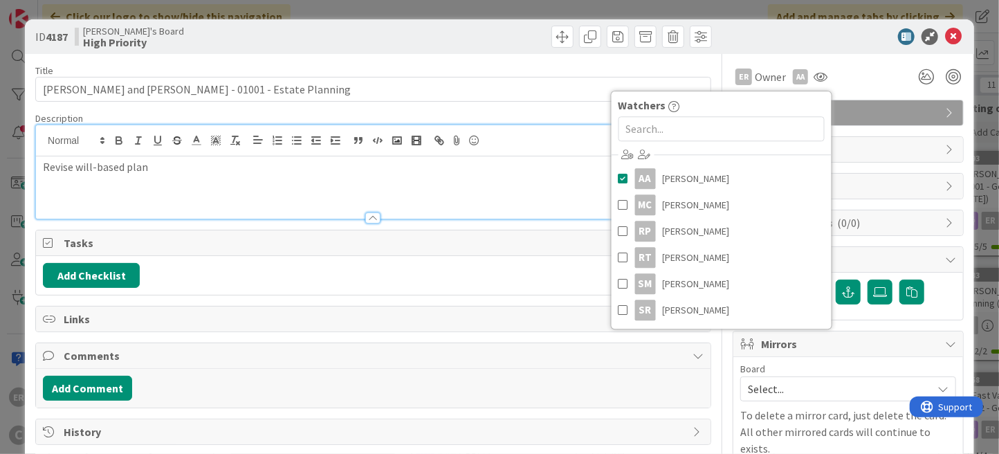
click at [769, 387] on span "Select..." at bounding box center [836, 388] width 177 height 19
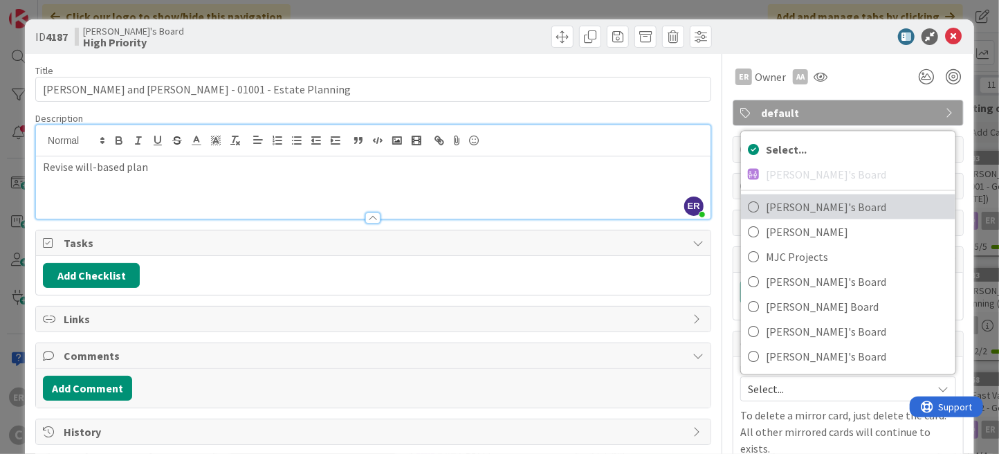
click at [800, 214] on span "[PERSON_NAME]'s Board" at bounding box center [857, 206] width 183 height 21
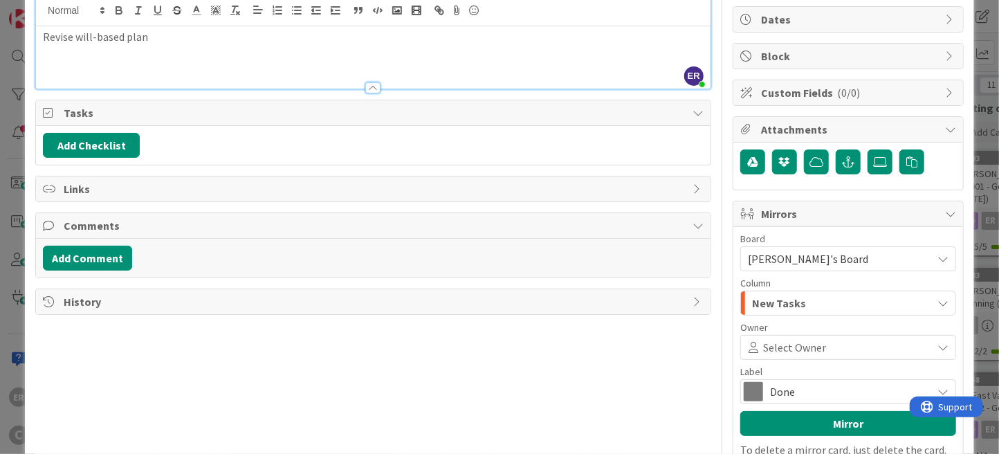
scroll to position [138, 0]
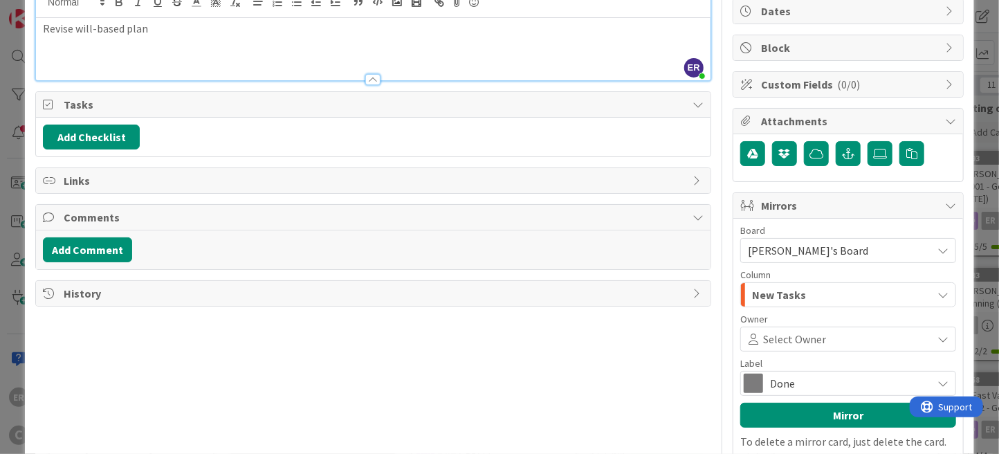
click at [800, 340] on span "Select Owner" at bounding box center [794, 339] width 63 height 17
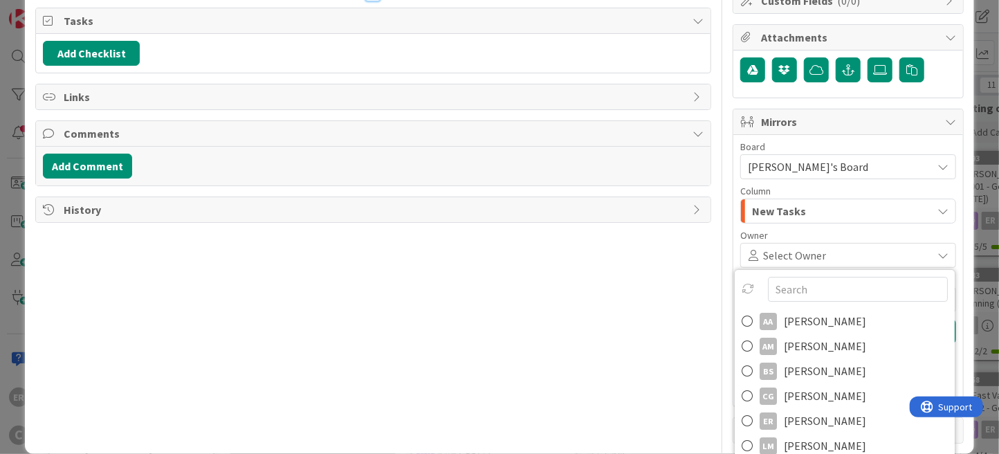
scroll to position [345, 0]
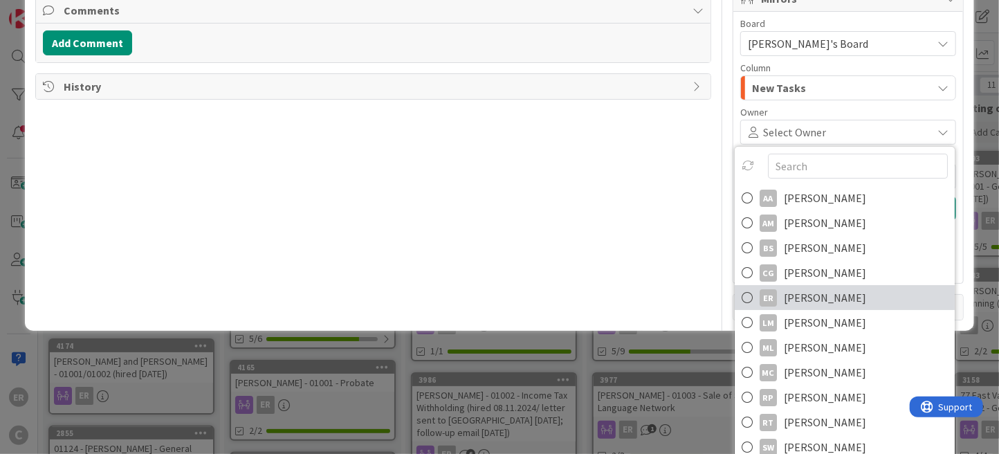
click at [791, 300] on span "[PERSON_NAME]" at bounding box center [825, 297] width 82 height 21
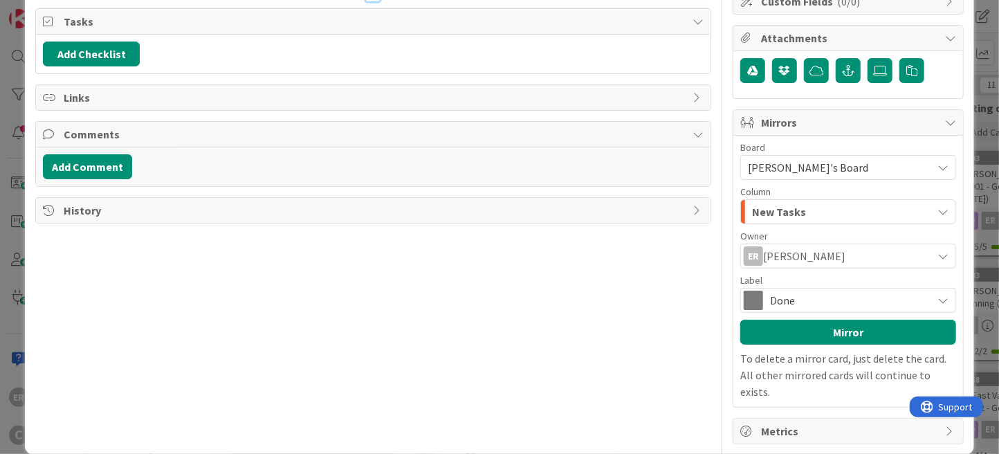
click at [785, 292] on span "Done" at bounding box center [847, 300] width 155 height 19
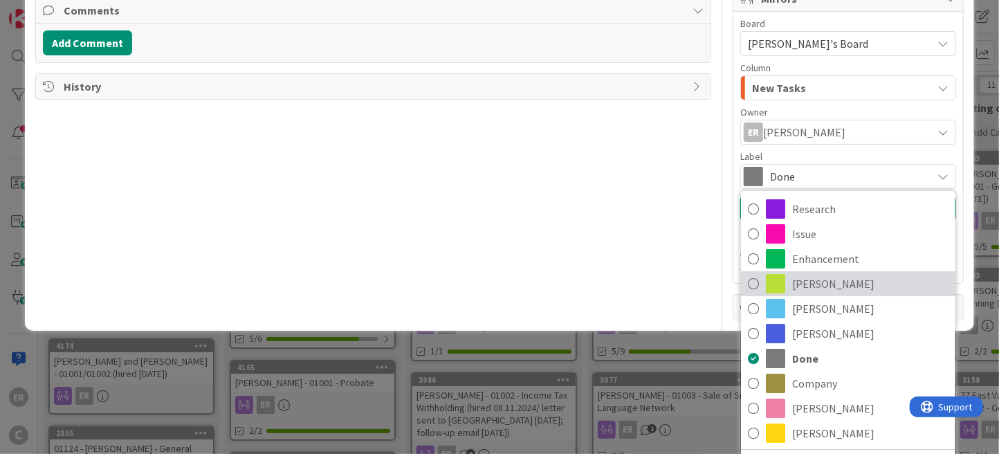
click at [792, 287] on span "[PERSON_NAME]" at bounding box center [870, 283] width 156 height 21
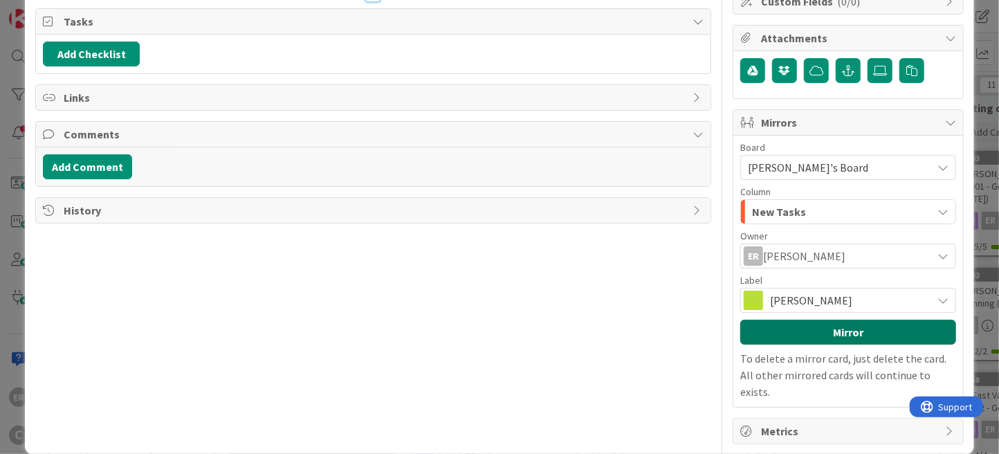
click at [843, 327] on button "Mirror" at bounding box center [848, 332] width 216 height 25
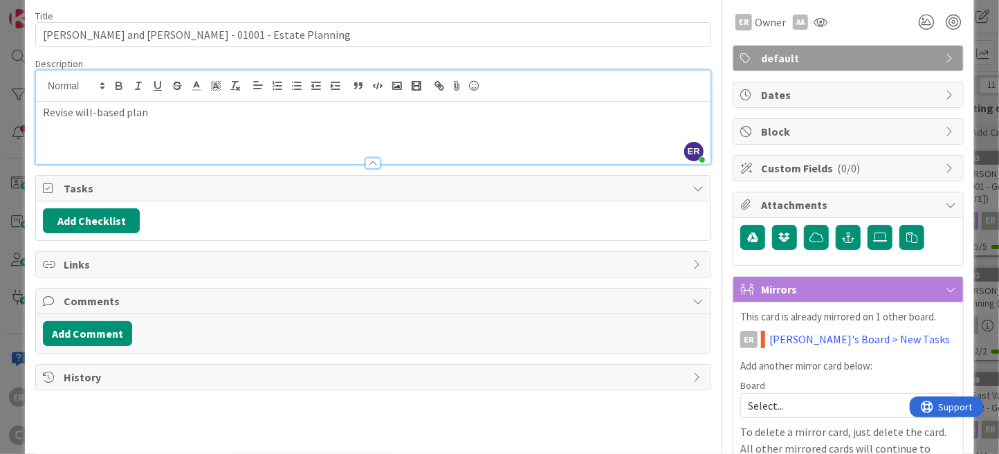
scroll to position [0, 0]
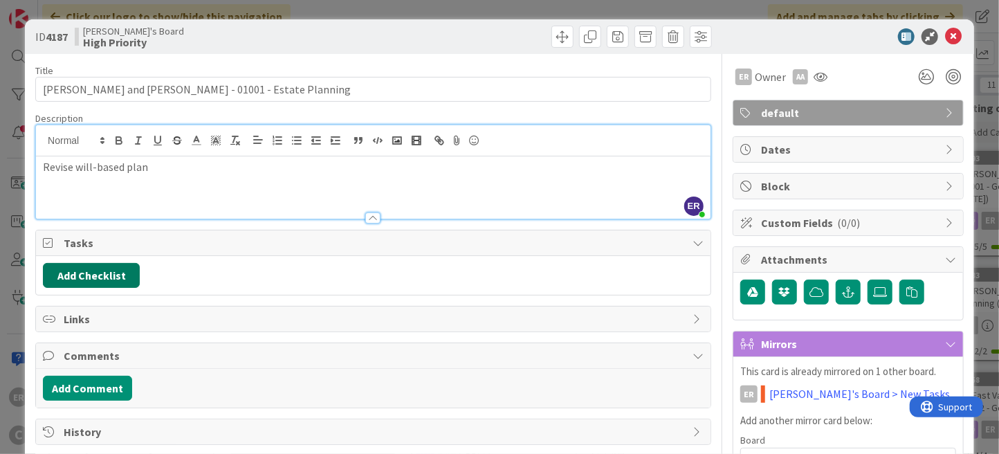
click at [81, 280] on button "Add Checklist" at bounding box center [91, 275] width 97 height 25
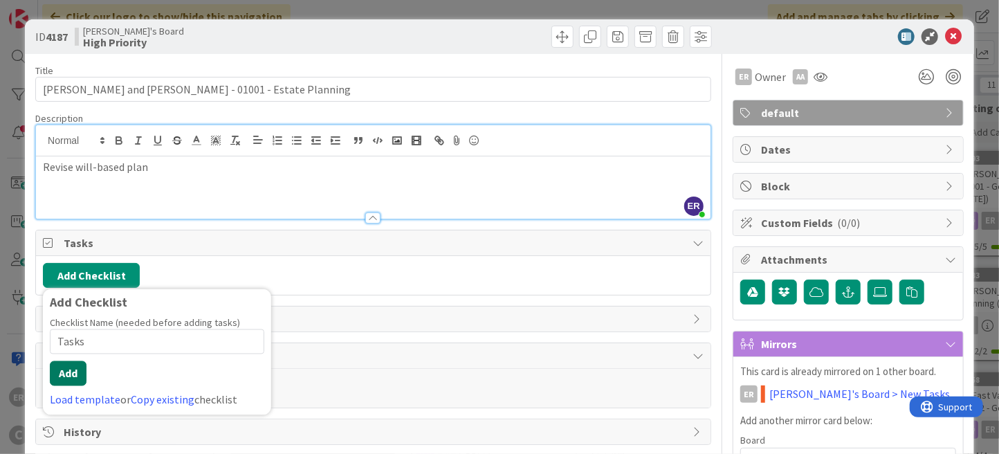
type input "Tasks"
click at [70, 376] on button "Add" at bounding box center [68, 373] width 37 height 25
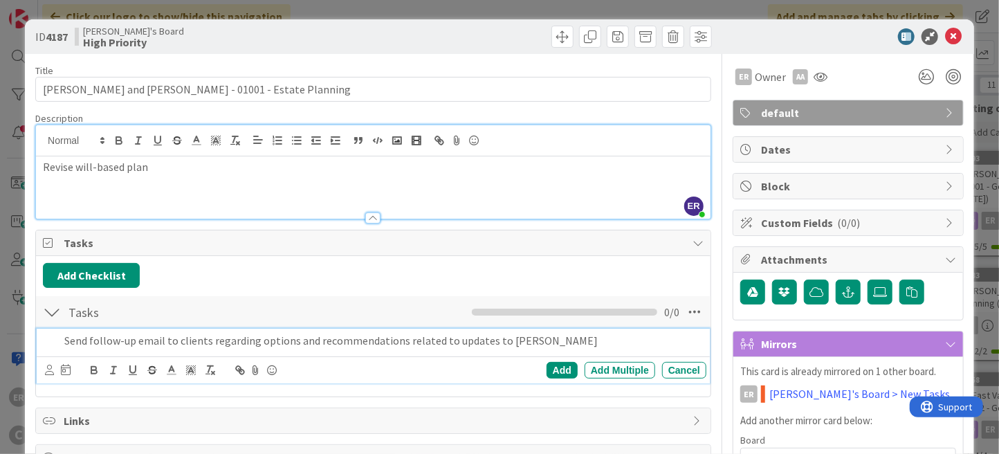
click at [48, 373] on div at bounding box center [49, 370] width 9 height 15
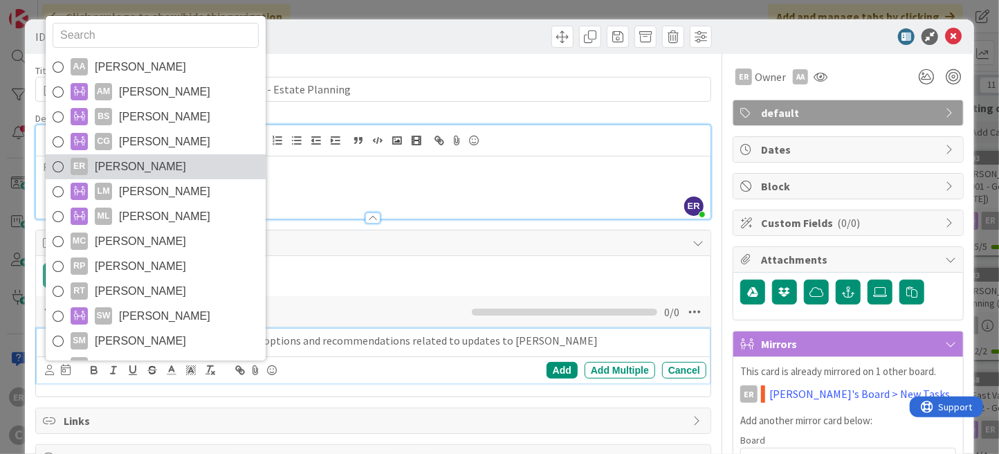
click at [133, 167] on span "[PERSON_NAME]" at bounding box center [140, 166] width 91 height 21
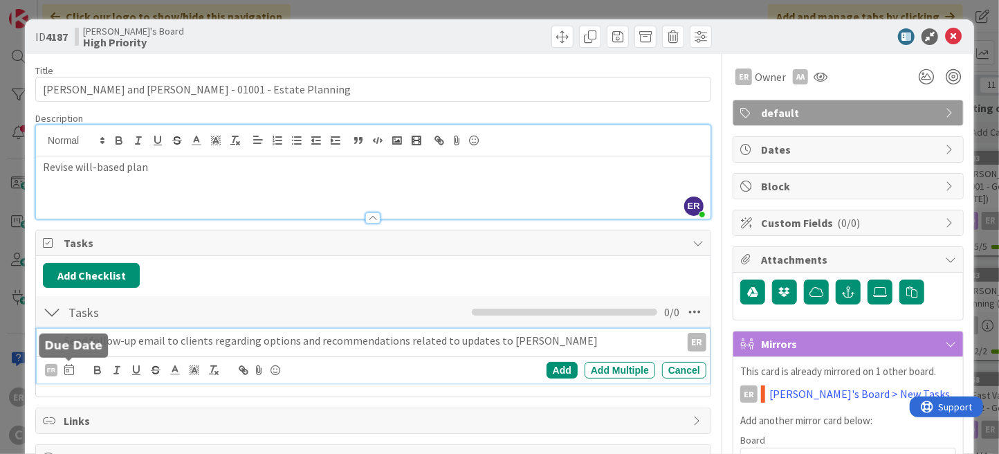
click at [72, 365] on icon at bounding box center [69, 369] width 10 height 11
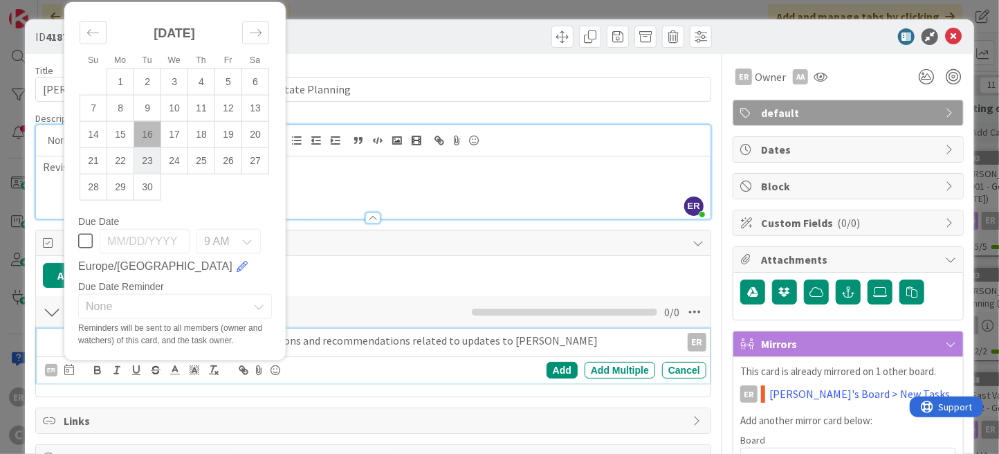
click at [153, 155] on td "23" at bounding box center [147, 160] width 27 height 26
click at [607, 266] on div "Add Checklist Back" at bounding box center [373, 275] width 661 height 25
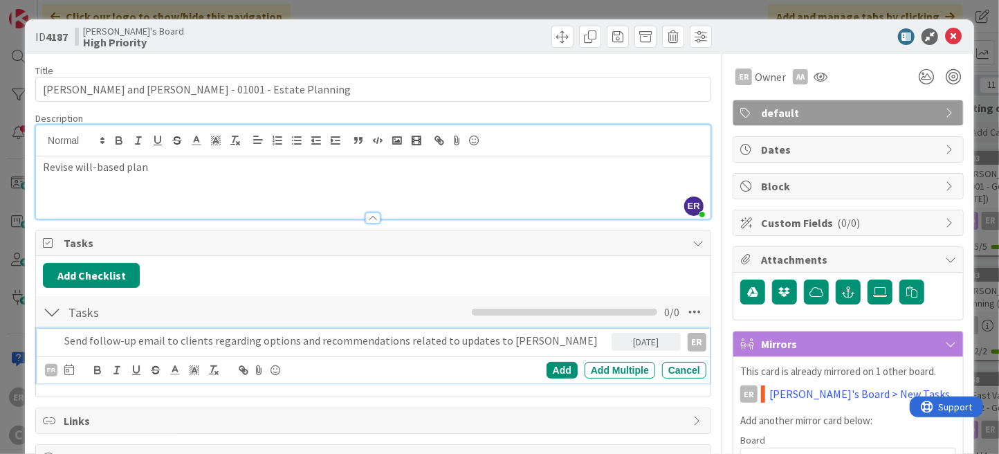
click at [324, 342] on p "Send follow-up email to clients regarding options and recommendations related t…" at bounding box center [335, 341] width 542 height 16
click at [560, 369] on div "Add" at bounding box center [562, 370] width 31 height 17
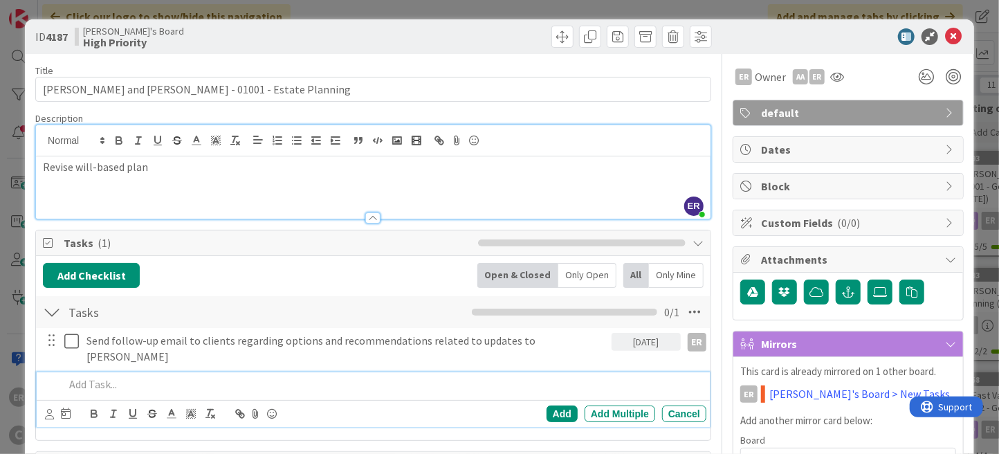
click at [279, 376] on p at bounding box center [382, 384] width 636 height 16
click at [354, 376] on p "Draft updated medical and general durable powers of attorney and new property m…" at bounding box center [382, 384] width 636 height 16
click at [626, 376] on p "Draft updated medical and general durable powers of attorney and HIPAA document…" at bounding box center [382, 384] width 636 height 16
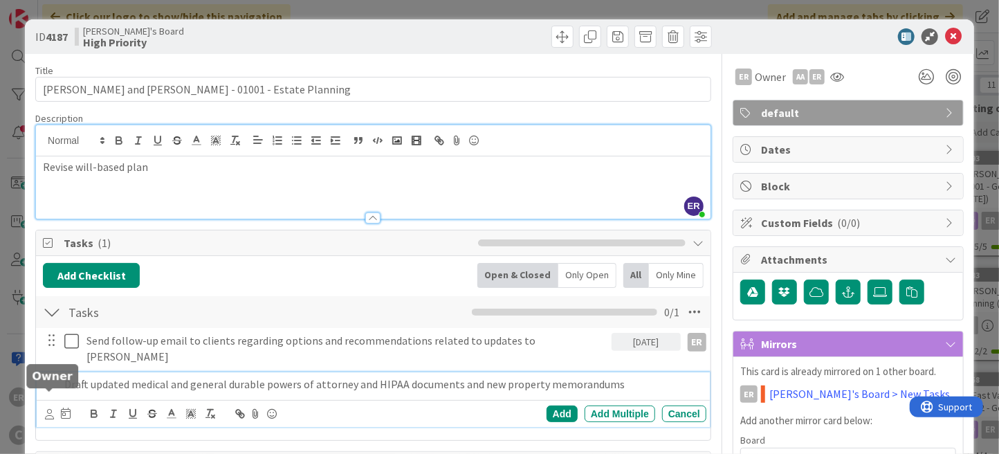
click at [48, 409] on icon at bounding box center [49, 414] width 9 height 10
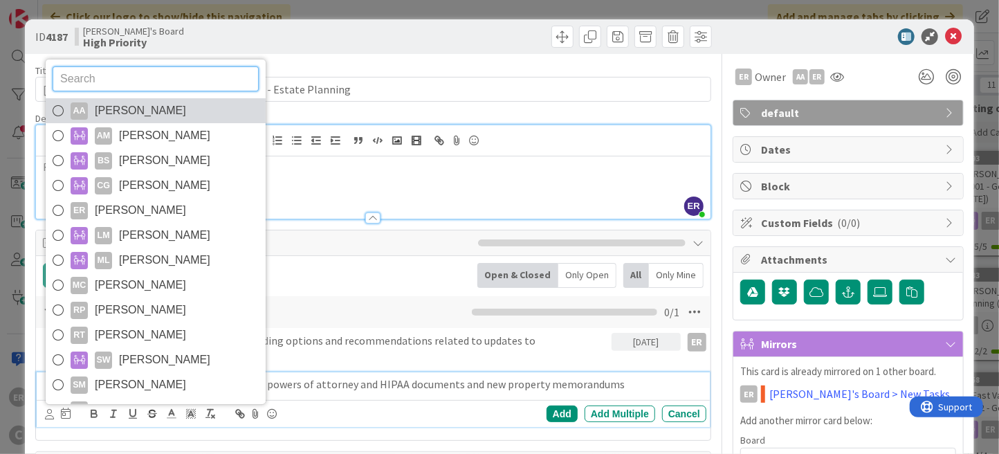
click at [154, 100] on span "[PERSON_NAME]" at bounding box center [140, 110] width 91 height 21
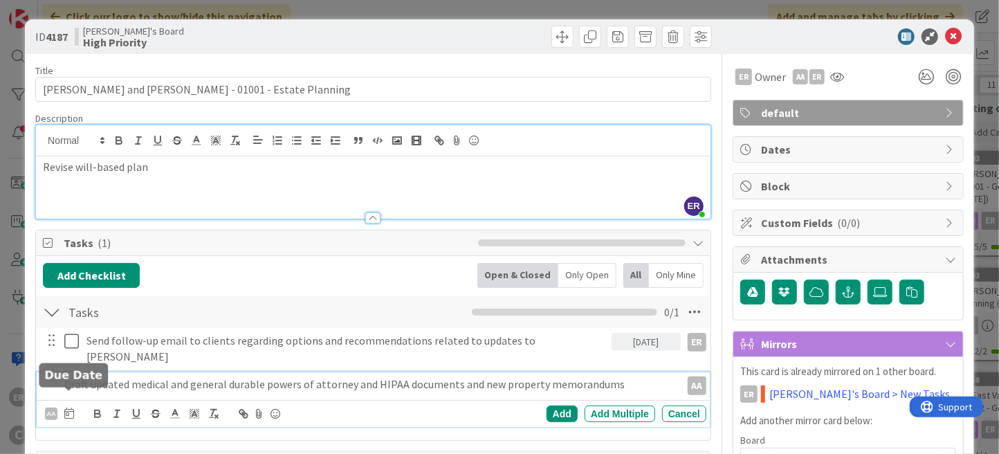
click at [69, 407] on icon at bounding box center [69, 412] width 10 height 11
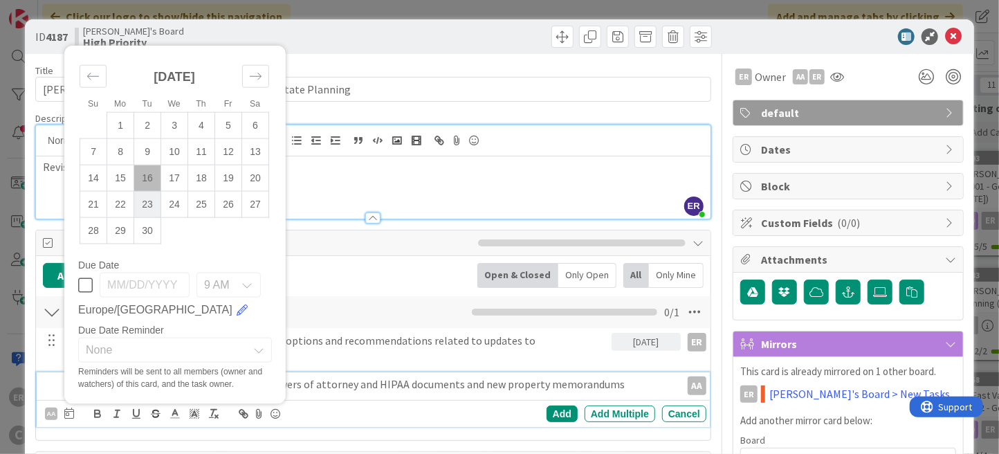
click at [149, 195] on td "23" at bounding box center [147, 204] width 27 height 26
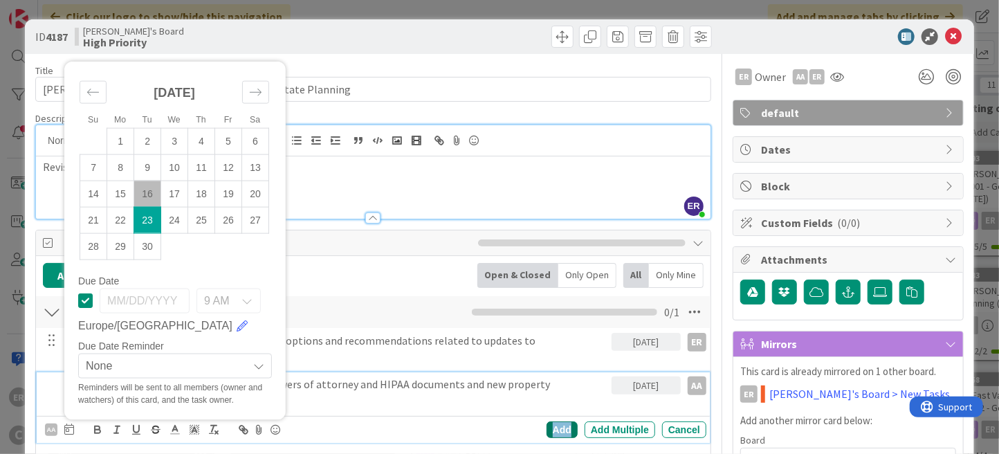
click at [562, 421] on div "Add" at bounding box center [562, 429] width 31 height 17
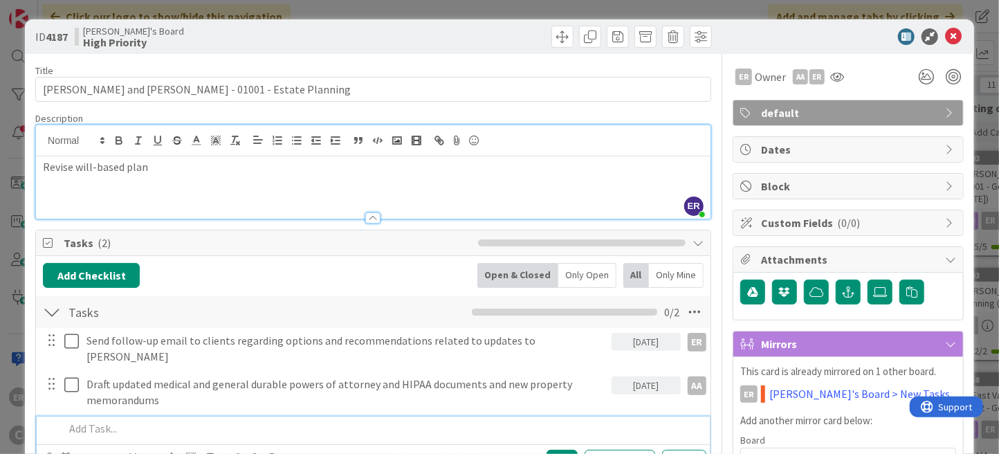
click at [167, 421] on p at bounding box center [382, 429] width 636 height 16
click at [553, 450] on div "Add" at bounding box center [562, 458] width 31 height 17
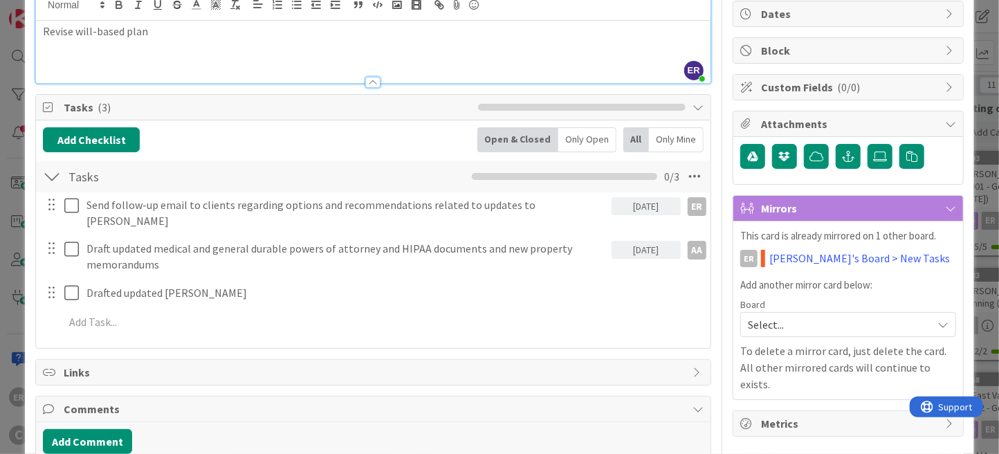
scroll to position [138, 0]
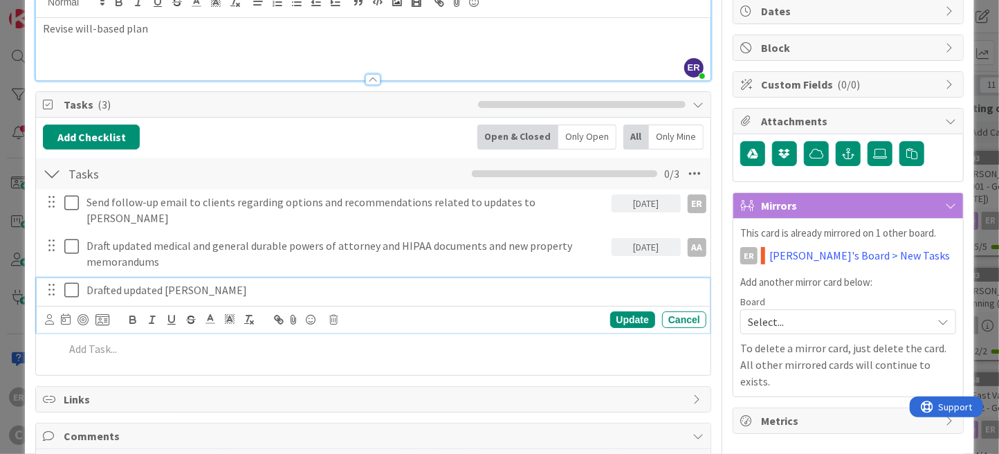
click at [259, 282] on p "Drafted updated [PERSON_NAME]" at bounding box center [393, 290] width 614 height 16
click at [51, 314] on icon at bounding box center [49, 319] width 9 height 10
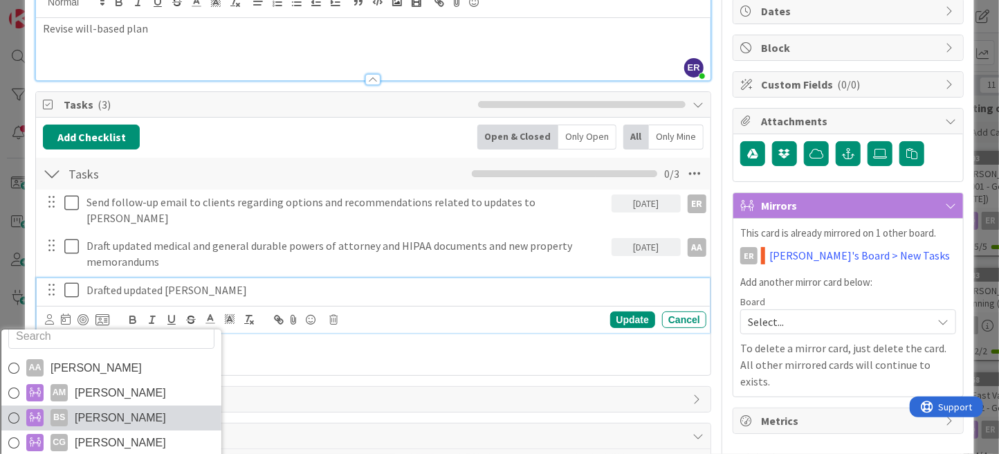
scroll to position [23, 0]
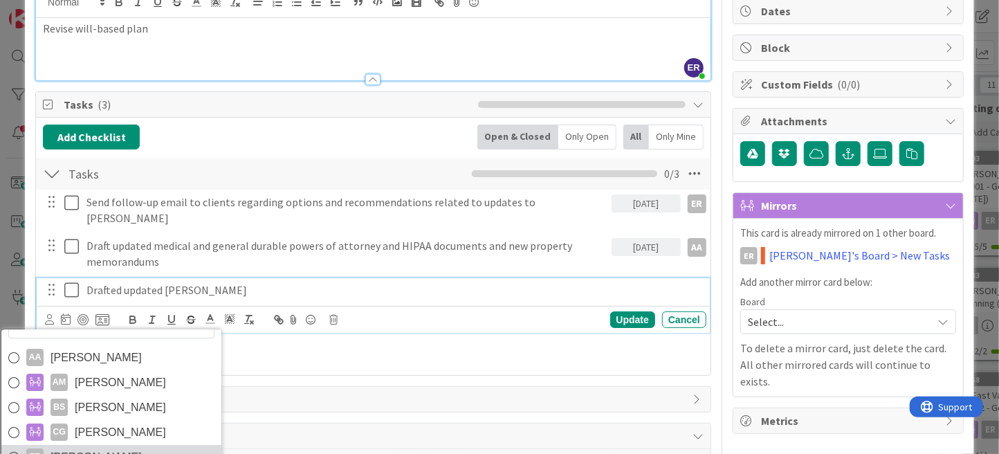
click at [122, 445] on link "ER [PERSON_NAME]" at bounding box center [111, 457] width 220 height 25
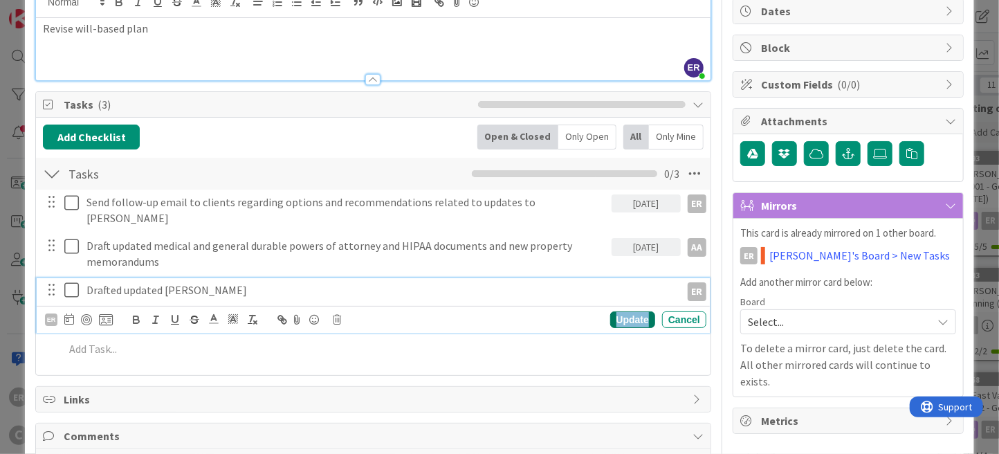
click at [625, 311] on div "Update" at bounding box center [632, 319] width 45 height 17
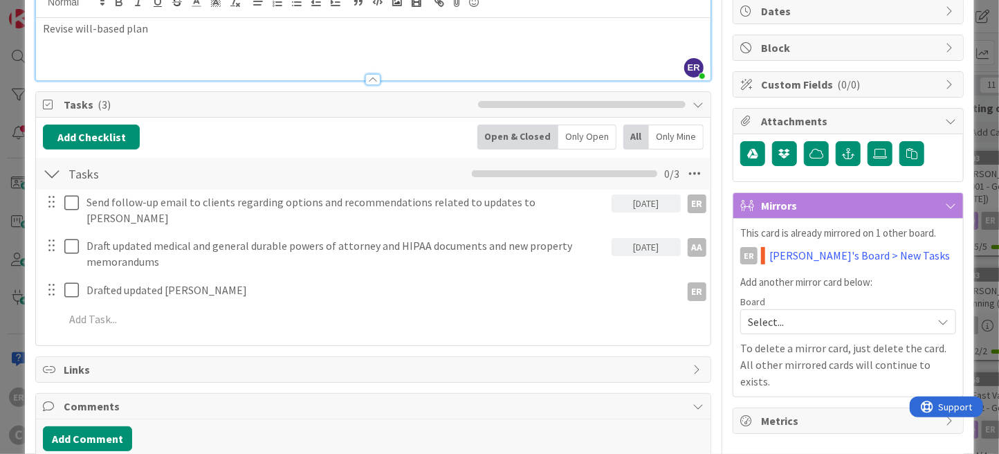
scroll to position [0, 0]
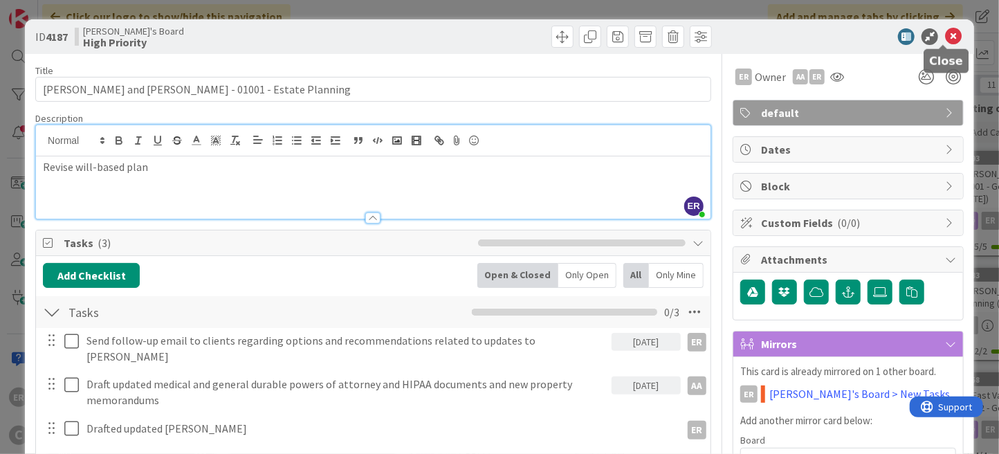
click at [945, 39] on icon at bounding box center [953, 36] width 17 height 17
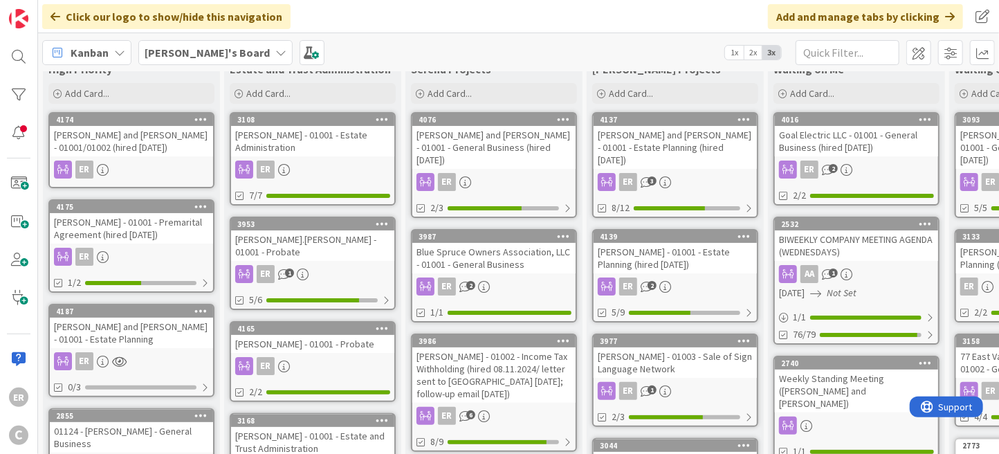
scroll to position [69, 0]
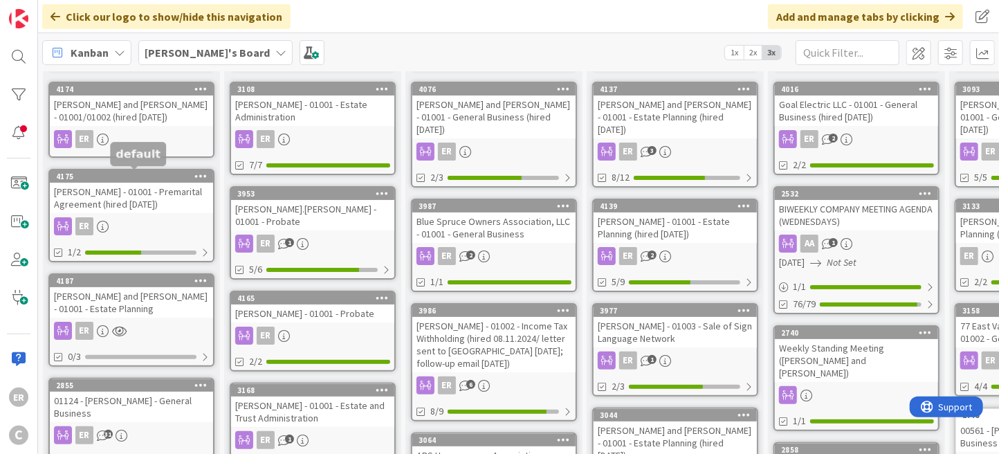
click at [178, 127] on link "4174 [PERSON_NAME] and [PERSON_NAME] - 01001/01002 (hired [DATE]) ER" at bounding box center [131, 120] width 166 height 76
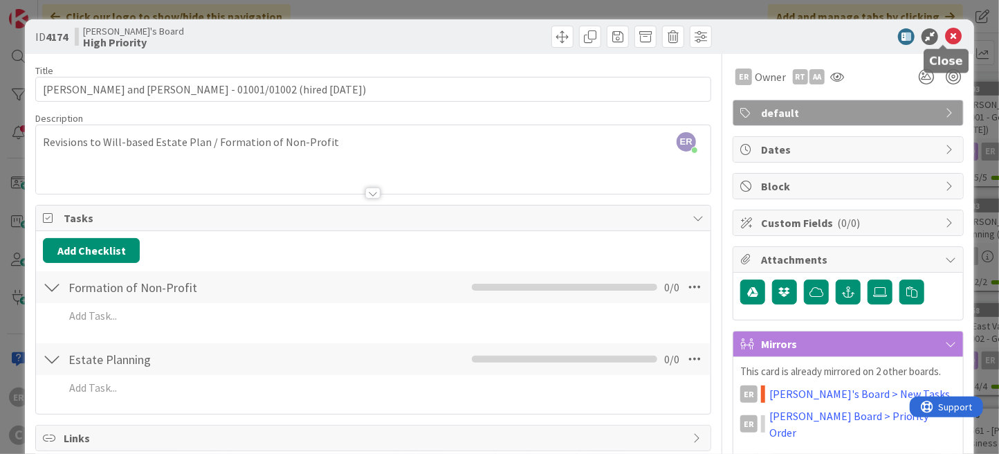
click at [945, 34] on icon at bounding box center [953, 36] width 17 height 17
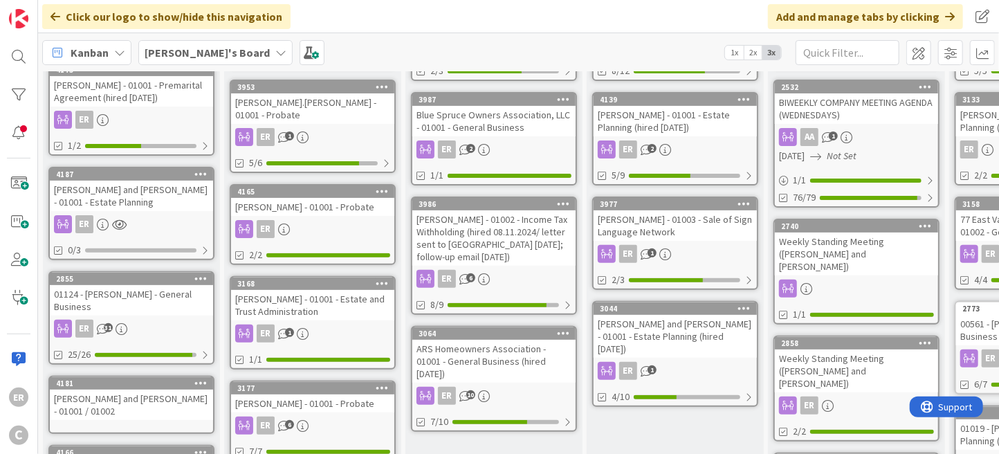
scroll to position [208, 0]
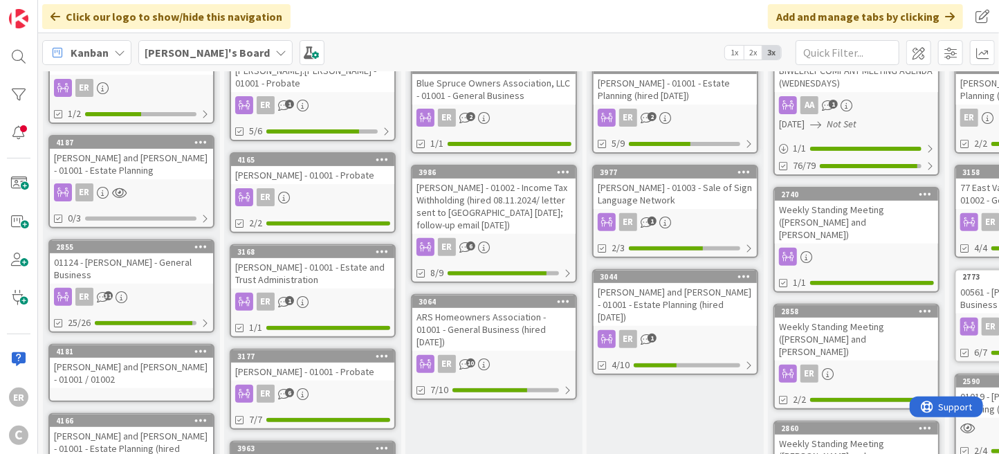
click at [154, 288] on div "ER 31" at bounding box center [131, 297] width 163 height 18
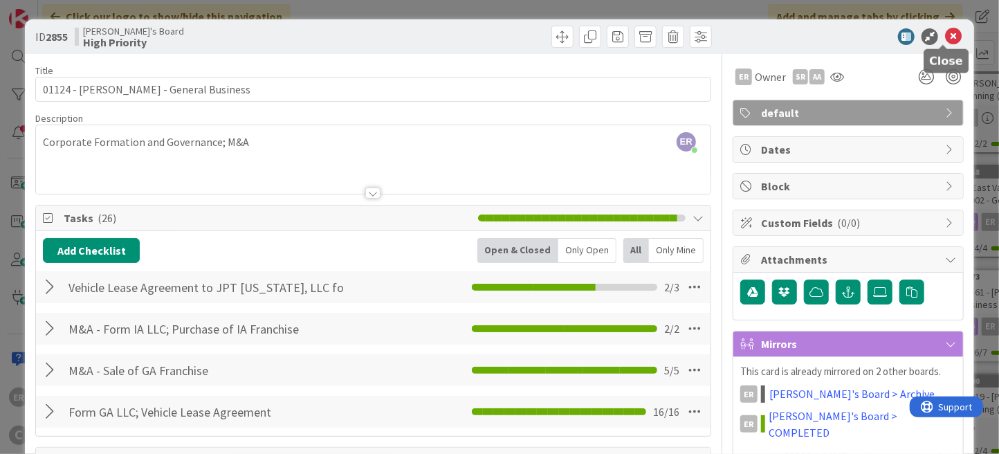
click at [945, 37] on icon at bounding box center [953, 36] width 17 height 17
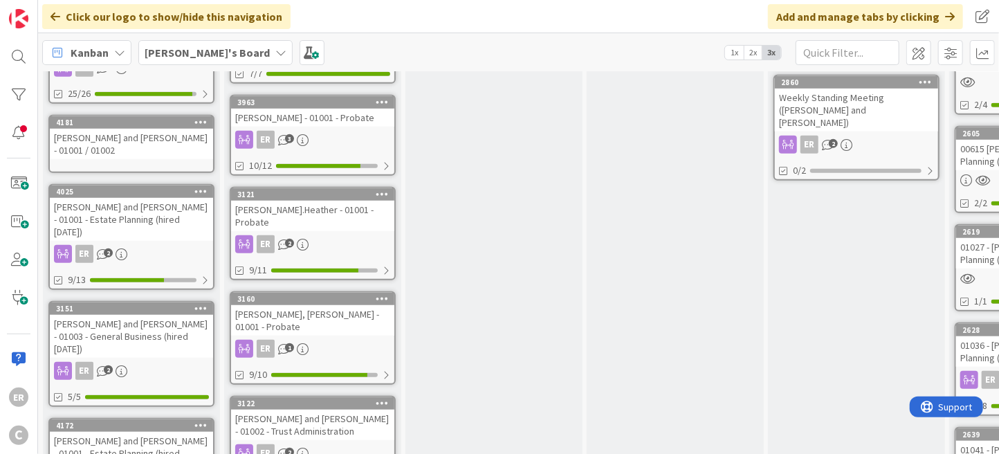
scroll to position [623, 0]
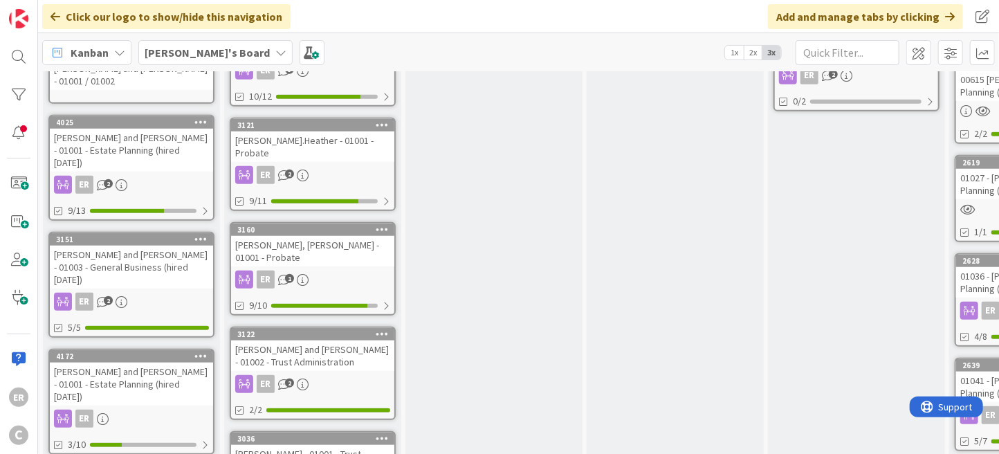
click at [159, 363] on div "[PERSON_NAME] and [PERSON_NAME] - 01001 - Estate Planning (hired [DATE])" at bounding box center [131, 384] width 163 height 43
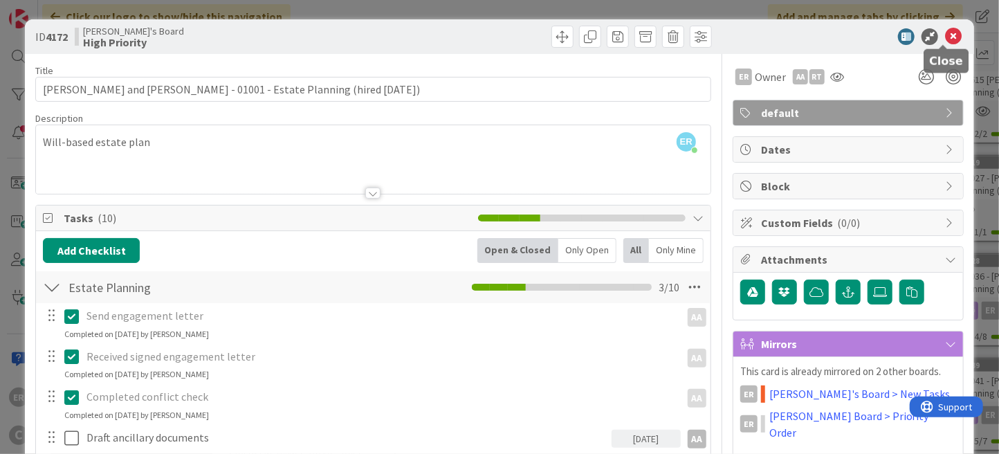
click at [945, 39] on icon at bounding box center [953, 36] width 17 height 17
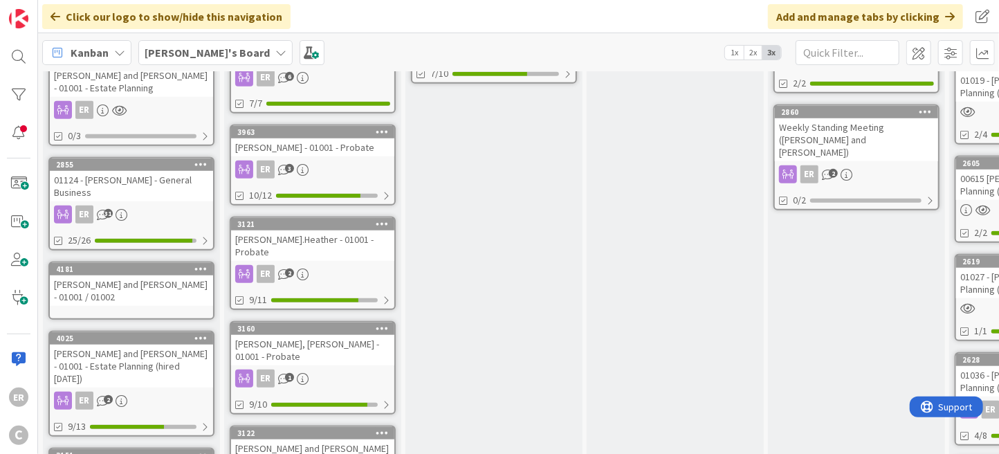
scroll to position [531, 0]
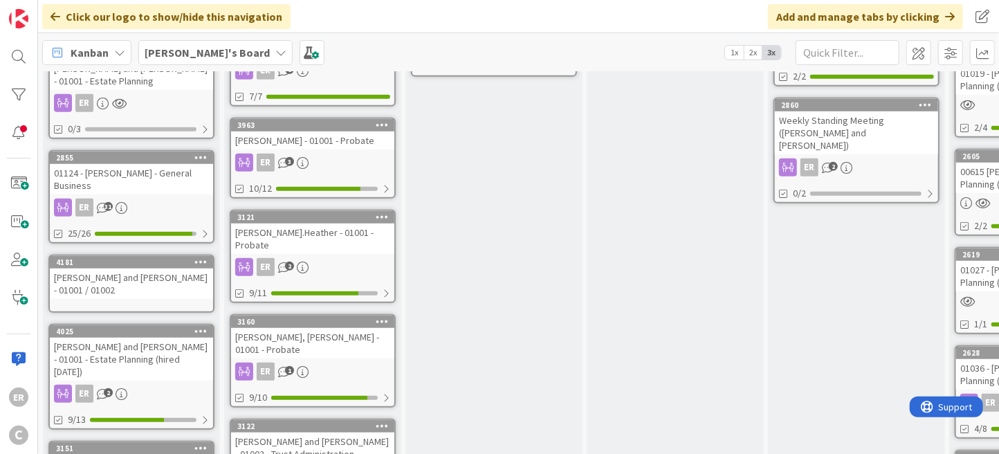
click at [149, 338] on div "[PERSON_NAME] and [PERSON_NAME] - 01001 - Estate Planning (hired [DATE])" at bounding box center [131, 359] width 163 height 43
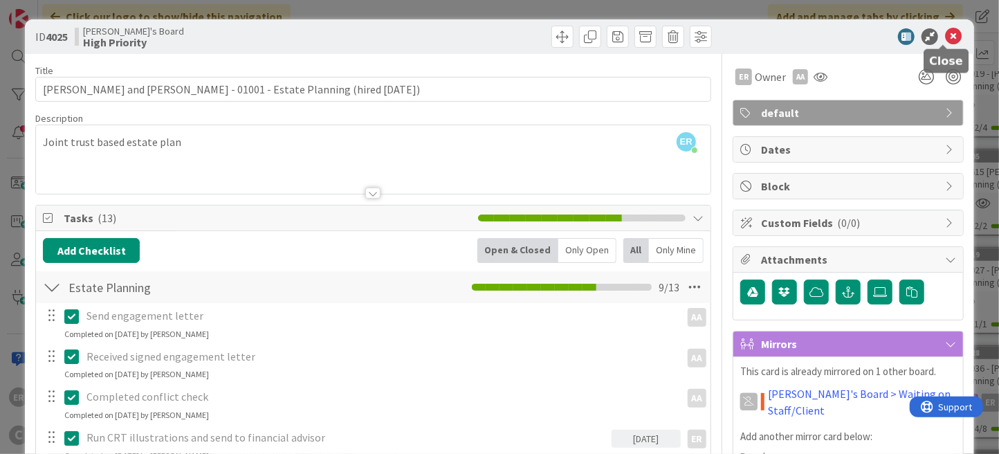
click at [945, 35] on icon at bounding box center [953, 36] width 17 height 17
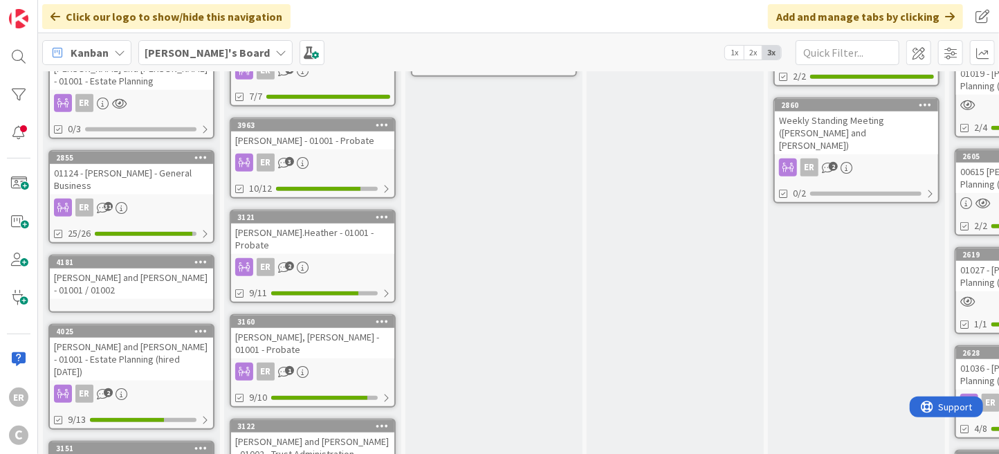
click at [169, 165] on link "2855 01124 - [PERSON_NAME] - General Business ER 31 25/26" at bounding box center [131, 196] width 166 height 93
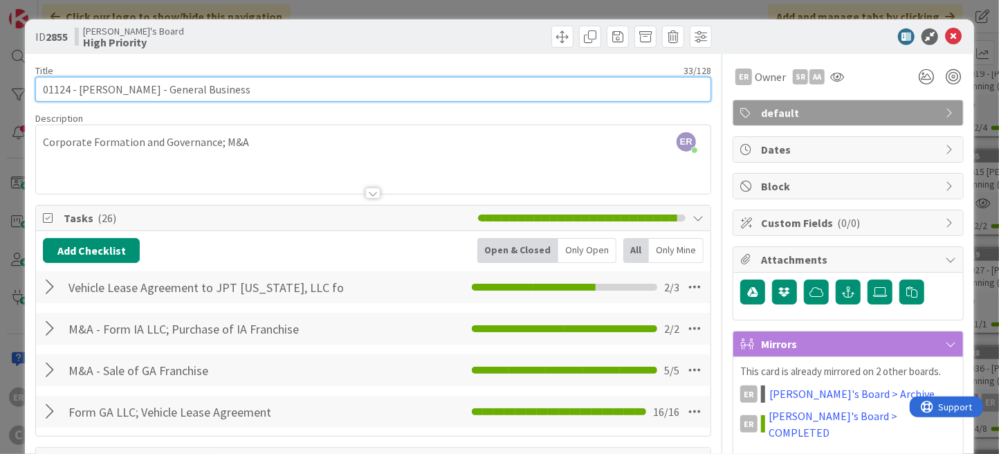
drag, startPoint x: 80, startPoint y: 92, endPoint x: 0, endPoint y: 91, distance: 79.6
click at [0, 91] on div "ID 2855 [PERSON_NAME]'s Board High Priority Title 33 / 128 01124 - [PERSON_NAME…" at bounding box center [499, 227] width 999 height 454
click at [163, 94] on input "[PERSON_NAME] - General Business" at bounding box center [373, 89] width 676 height 25
drag, startPoint x: 170, startPoint y: 89, endPoint x: 75, endPoint y: 86, distance: 94.8
click at [75, 86] on input "[PERSON_NAME] - General Business" at bounding box center [373, 89] width 676 height 25
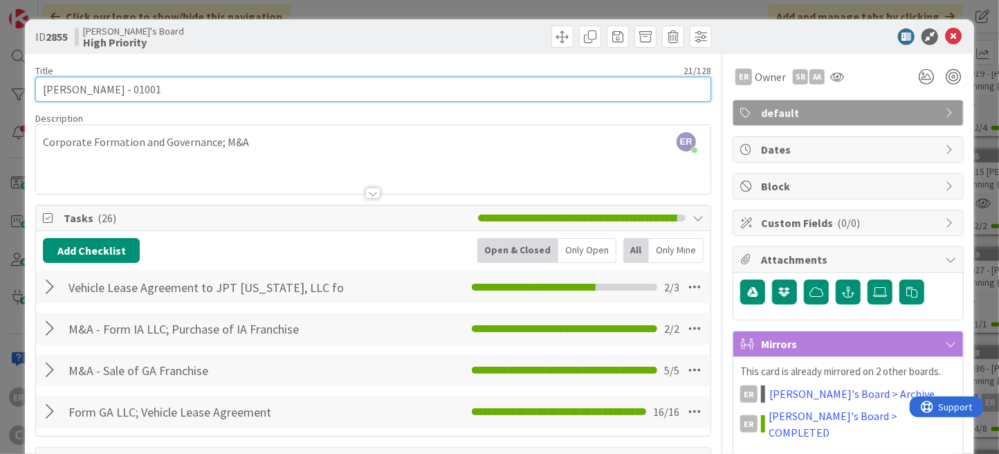
click at [146, 84] on input "[PERSON_NAME] - 01001" at bounding box center [373, 89] width 676 height 25
type input "[PERSON_NAME] - 01001 / 01003"
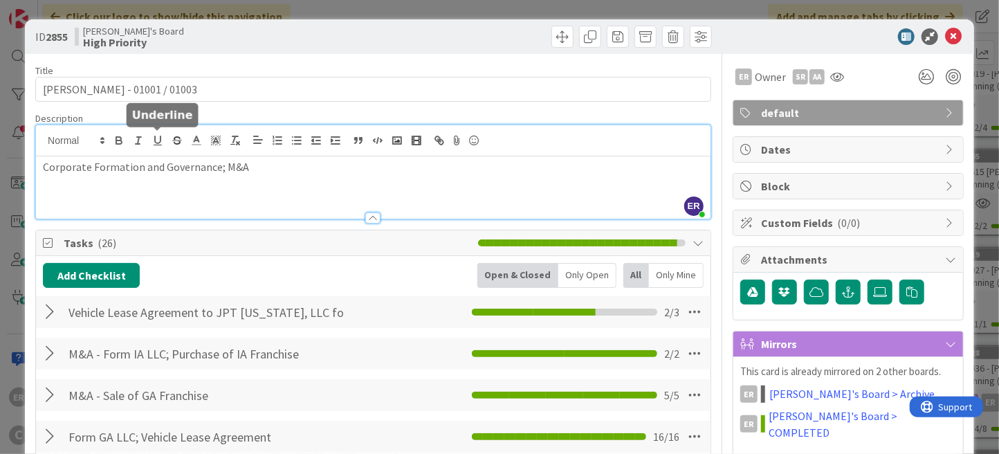
click at [149, 143] on div "ER [PERSON_NAME] just joined Corporate Formation and Governance; M&A" at bounding box center [373, 171] width 675 height 93
click at [246, 169] on p "Corporate Formation and Governance; M&A" at bounding box center [373, 167] width 661 height 16
click at [42, 167] on div "Corporate Formation and Governance; M&A" at bounding box center [373, 187] width 675 height 62
click at [258, 167] on p "Corporate Formation and Governance; M&A" at bounding box center [373, 167] width 661 height 16
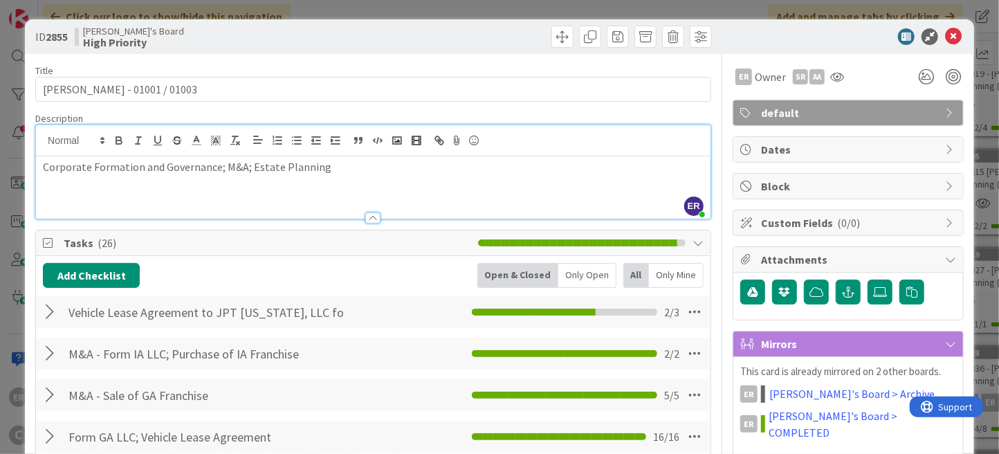
click at [459, 52] on div "ID 2855 [PERSON_NAME]'s Board High Priority" at bounding box center [499, 36] width 949 height 35
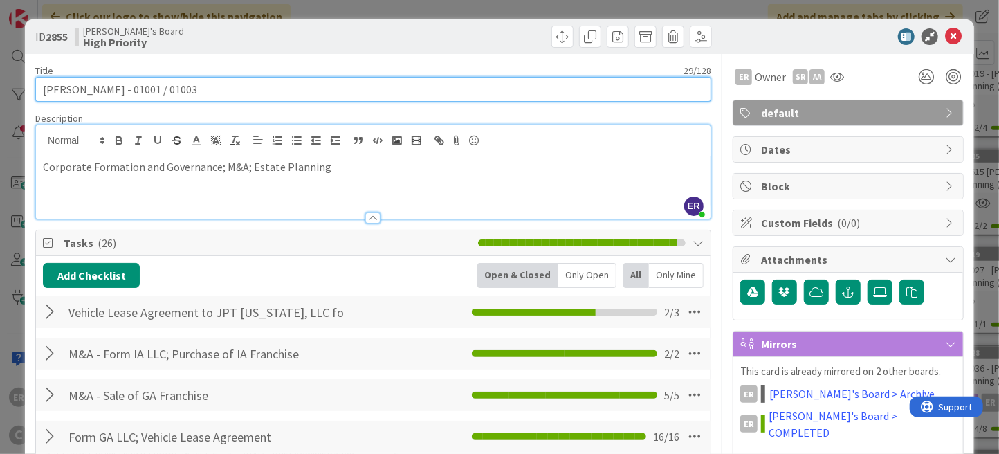
click at [250, 90] on input "[PERSON_NAME] - 01001 / 01003" at bounding box center [373, 89] width 676 height 25
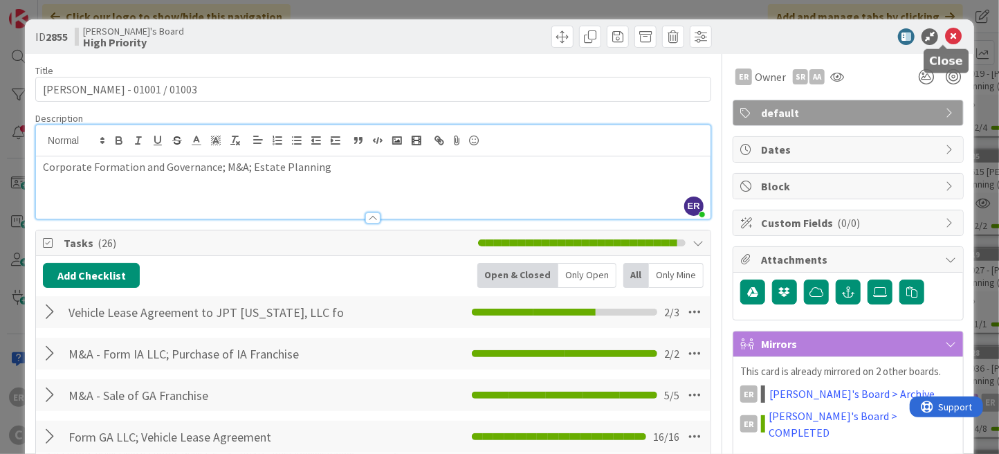
click at [945, 37] on icon at bounding box center [953, 36] width 17 height 17
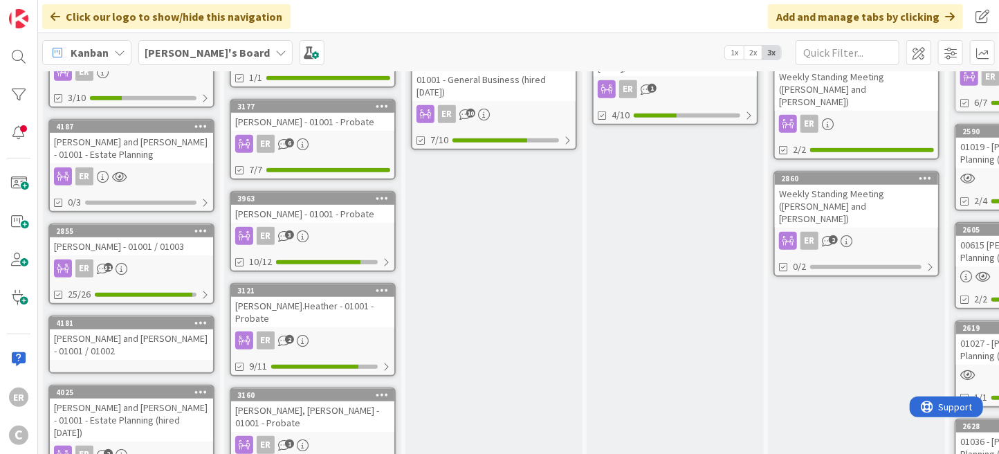
scroll to position [461, 0]
